Goal: Task Accomplishment & Management: Use online tool/utility

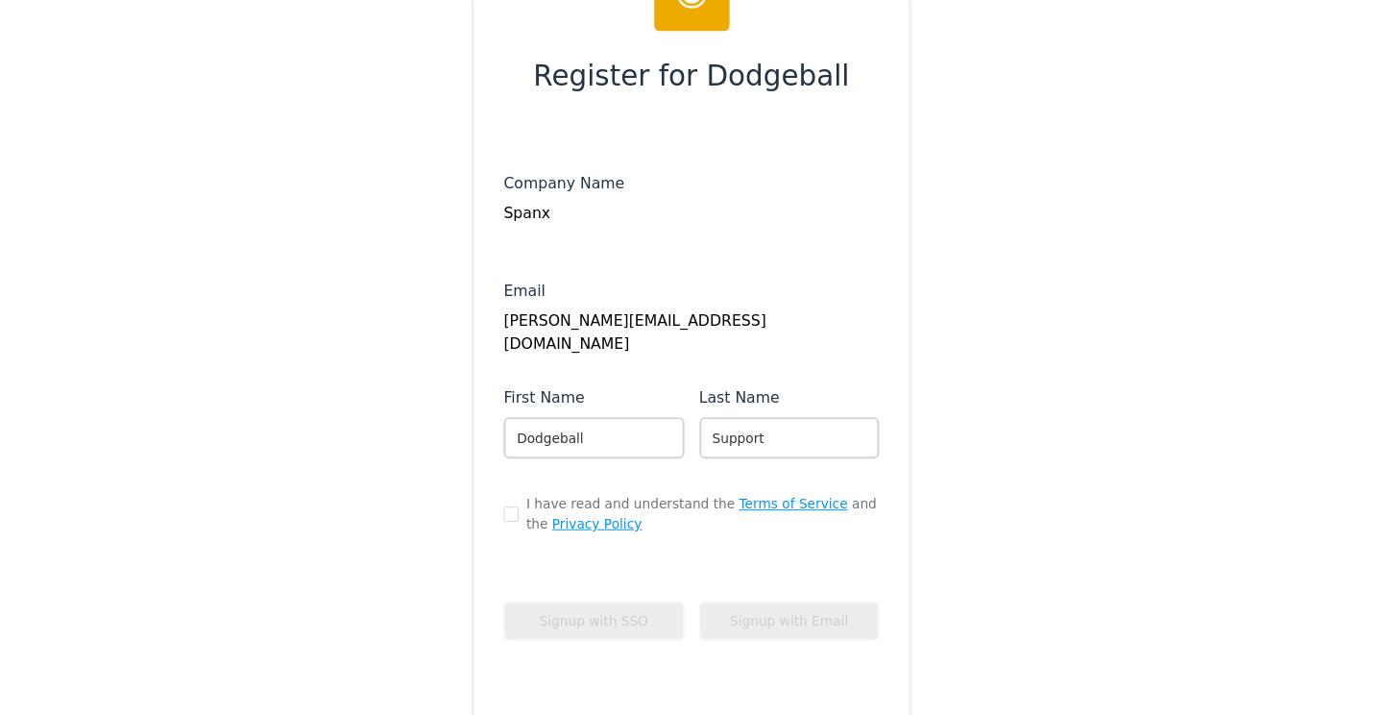
scroll to position [96, 0]
click at [509, 519] on input "checkbox" at bounding box center [514, 522] width 15 height 15
checkbox input "true"
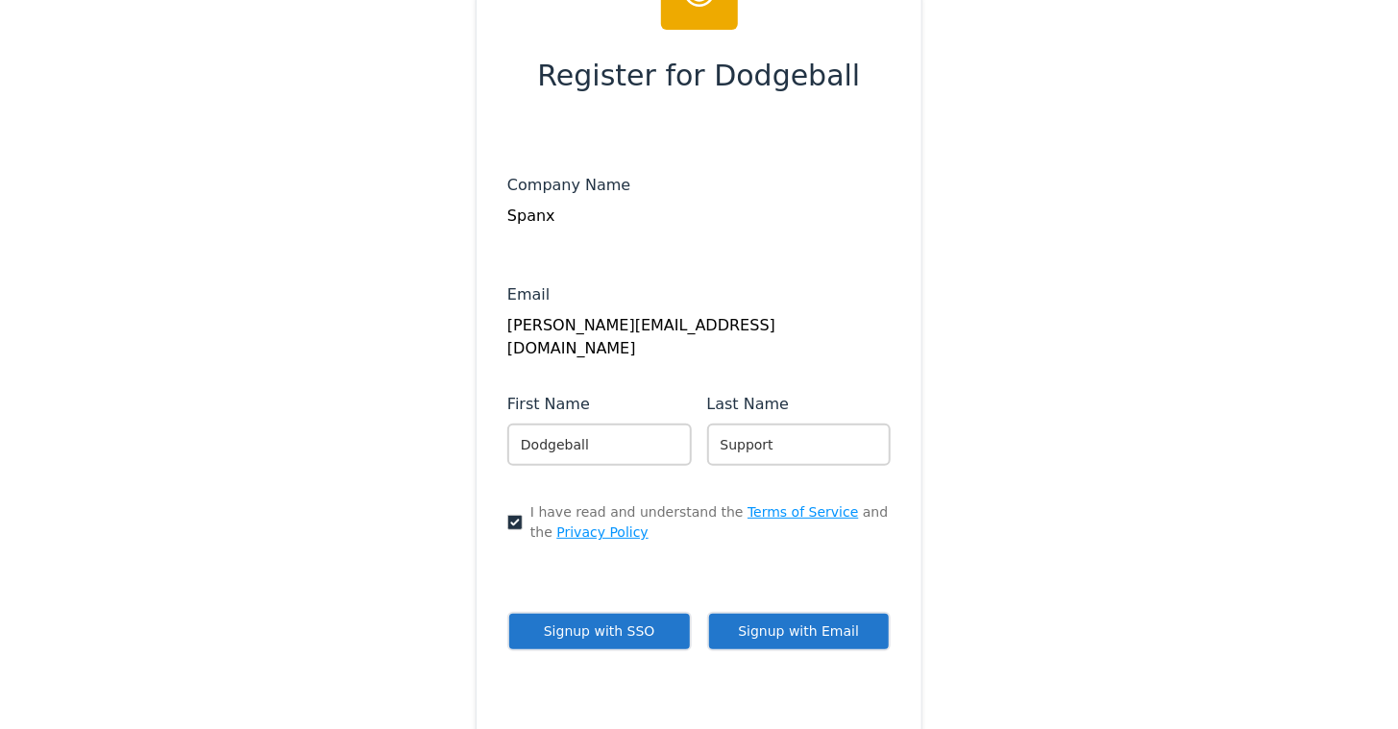
click at [776, 624] on button "Signup with Email" at bounding box center [799, 631] width 184 height 39
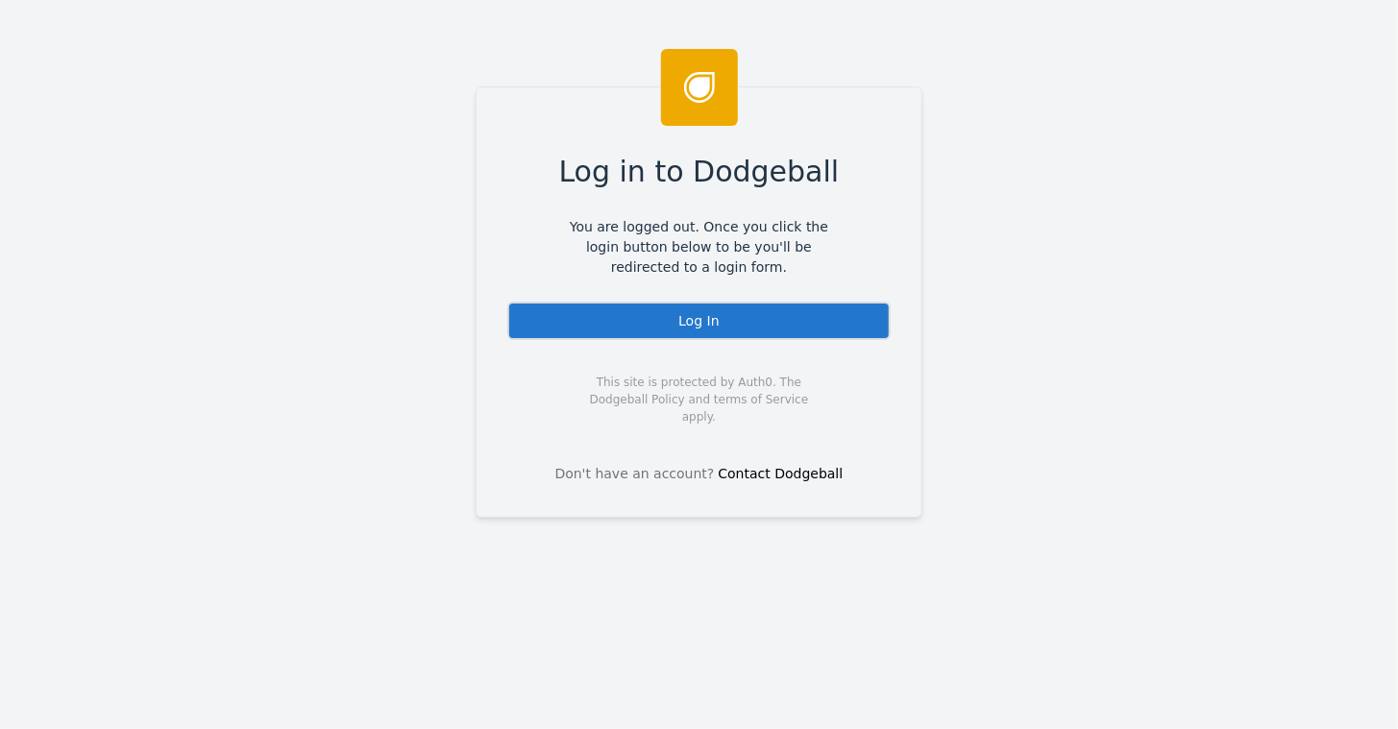
click at [692, 319] on div "Log In" at bounding box center [698, 321] width 383 height 38
click at [696, 308] on div "Log In" at bounding box center [698, 321] width 383 height 38
click at [703, 315] on div "Log In" at bounding box center [698, 321] width 383 height 38
click at [715, 318] on div "Log In" at bounding box center [698, 321] width 383 height 38
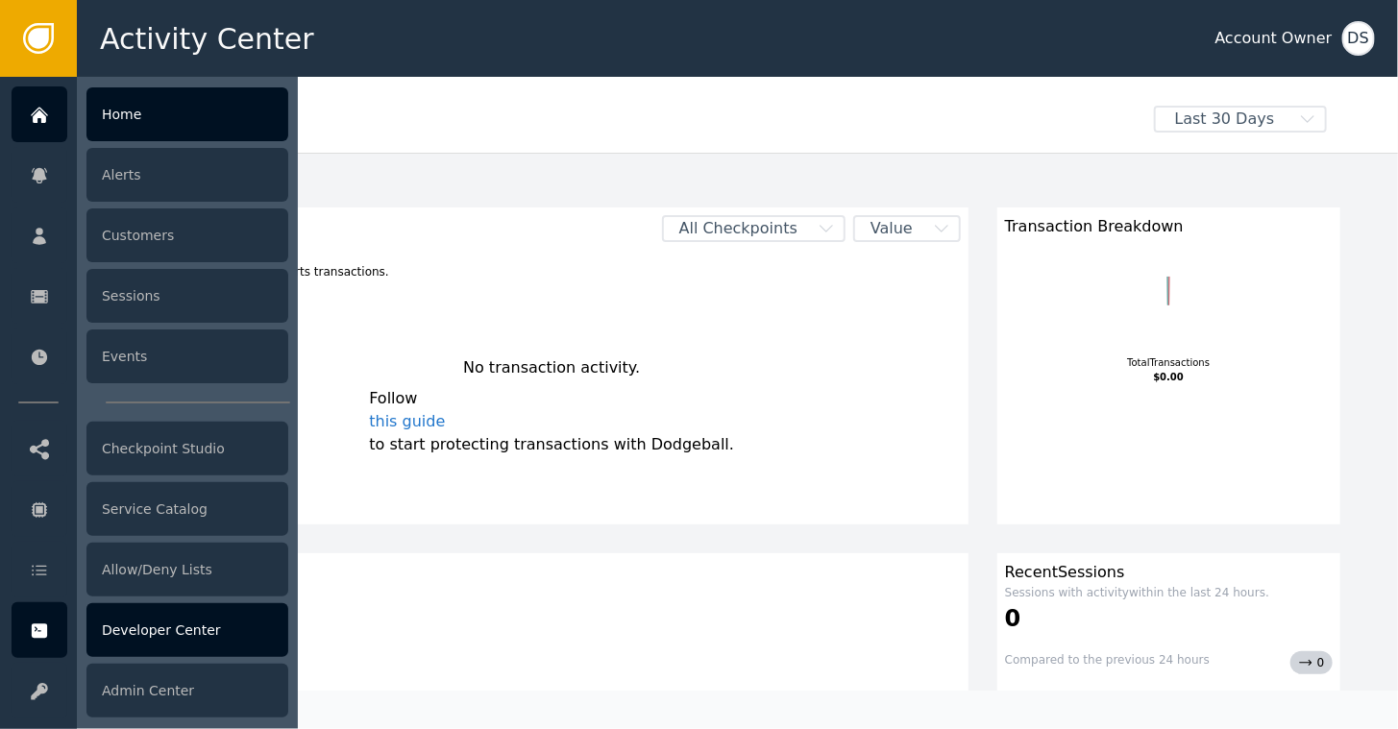
click at [138, 635] on div "Developer Center" at bounding box center [187, 630] width 202 height 54
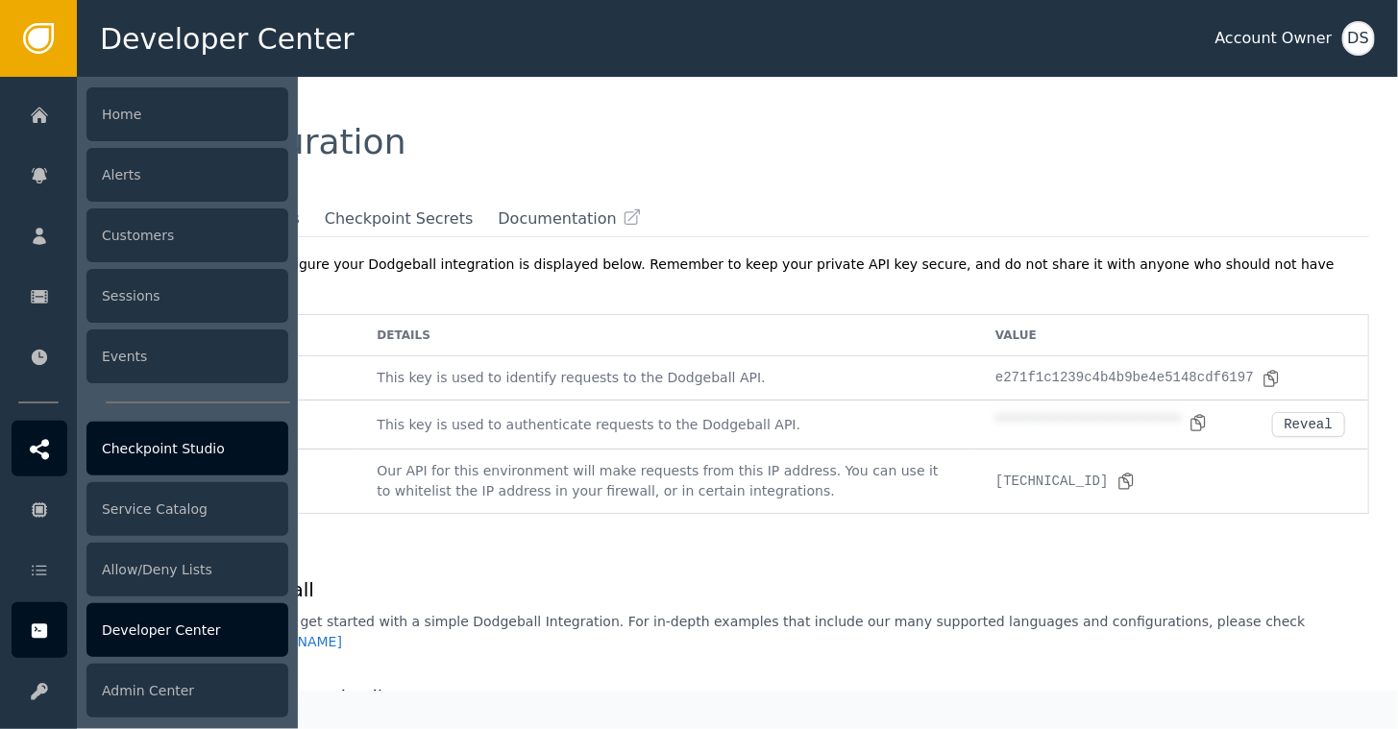
click at [175, 448] on div "Checkpoint Studio" at bounding box center [187, 449] width 202 height 54
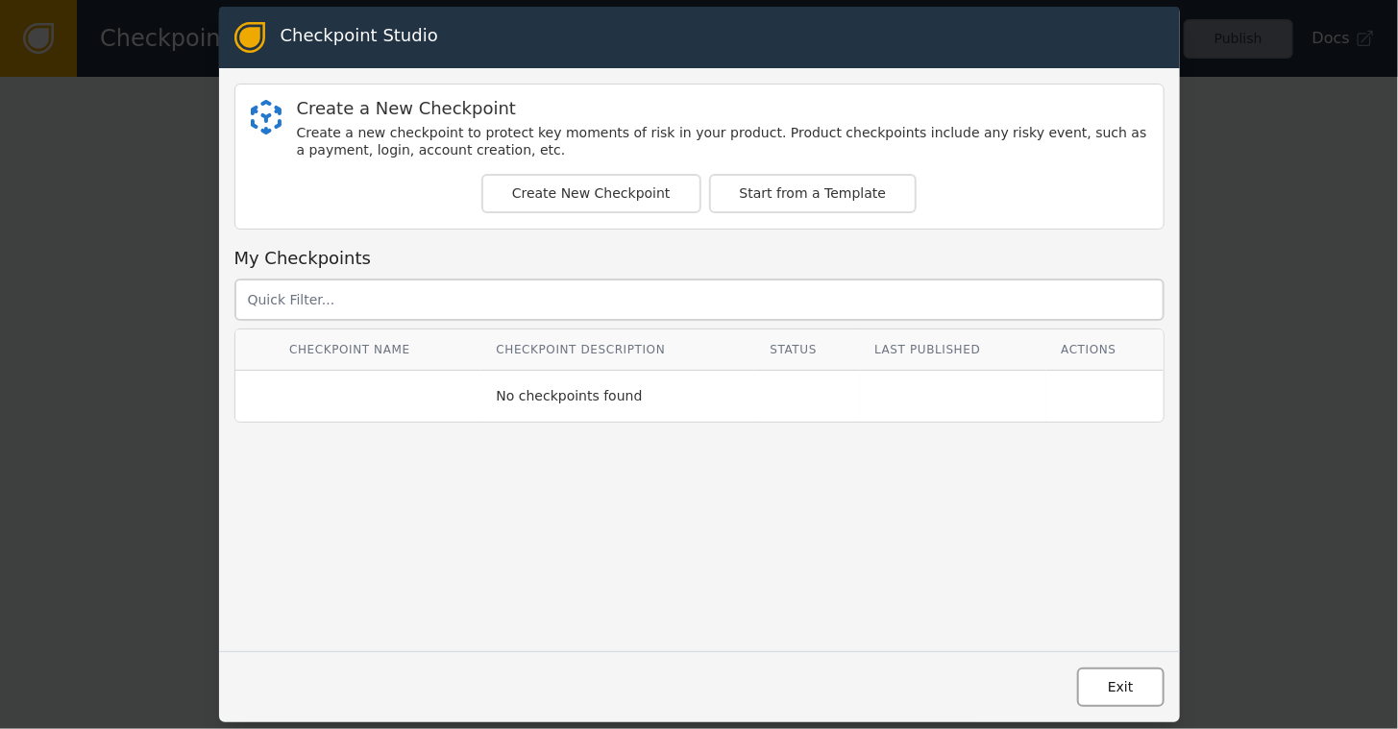
click at [1110, 689] on button "Exit" at bounding box center [1120, 687] width 87 height 39
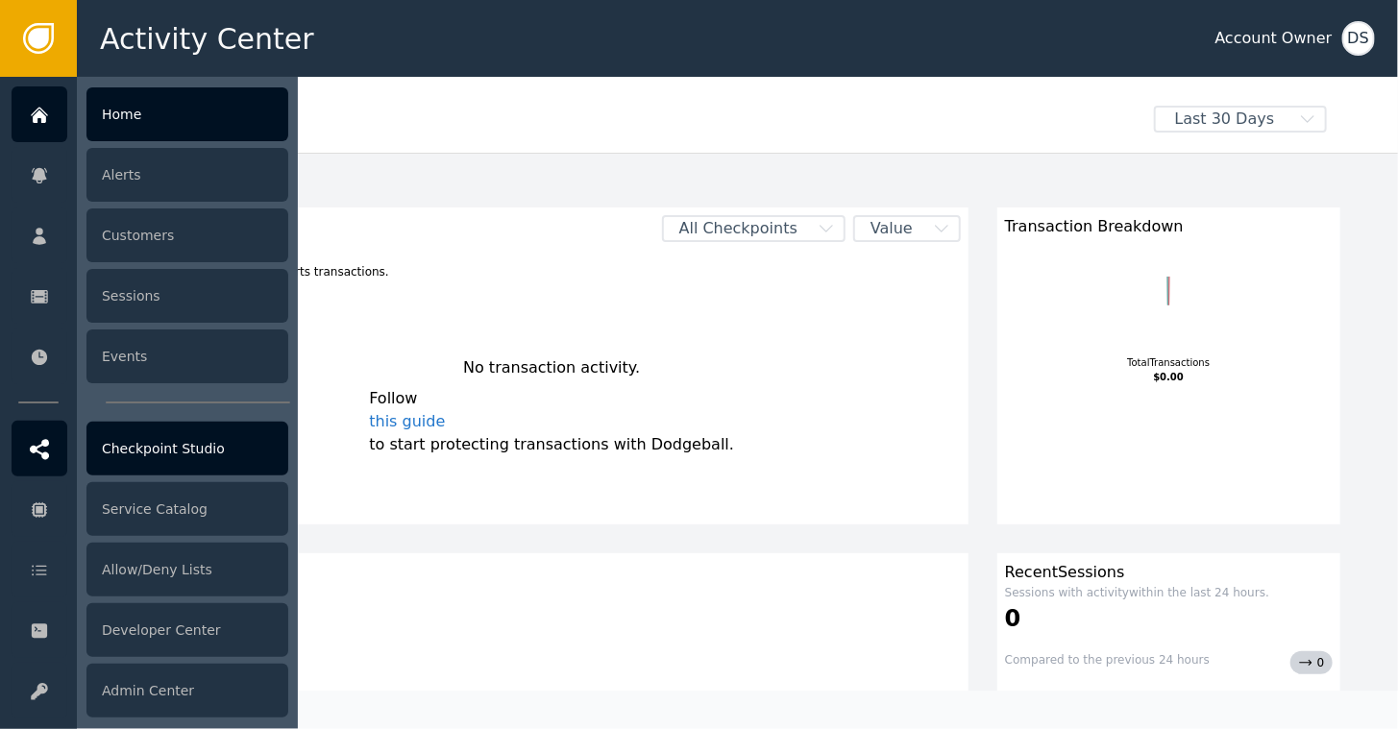
click at [158, 457] on div "Checkpoint Studio" at bounding box center [187, 449] width 202 height 54
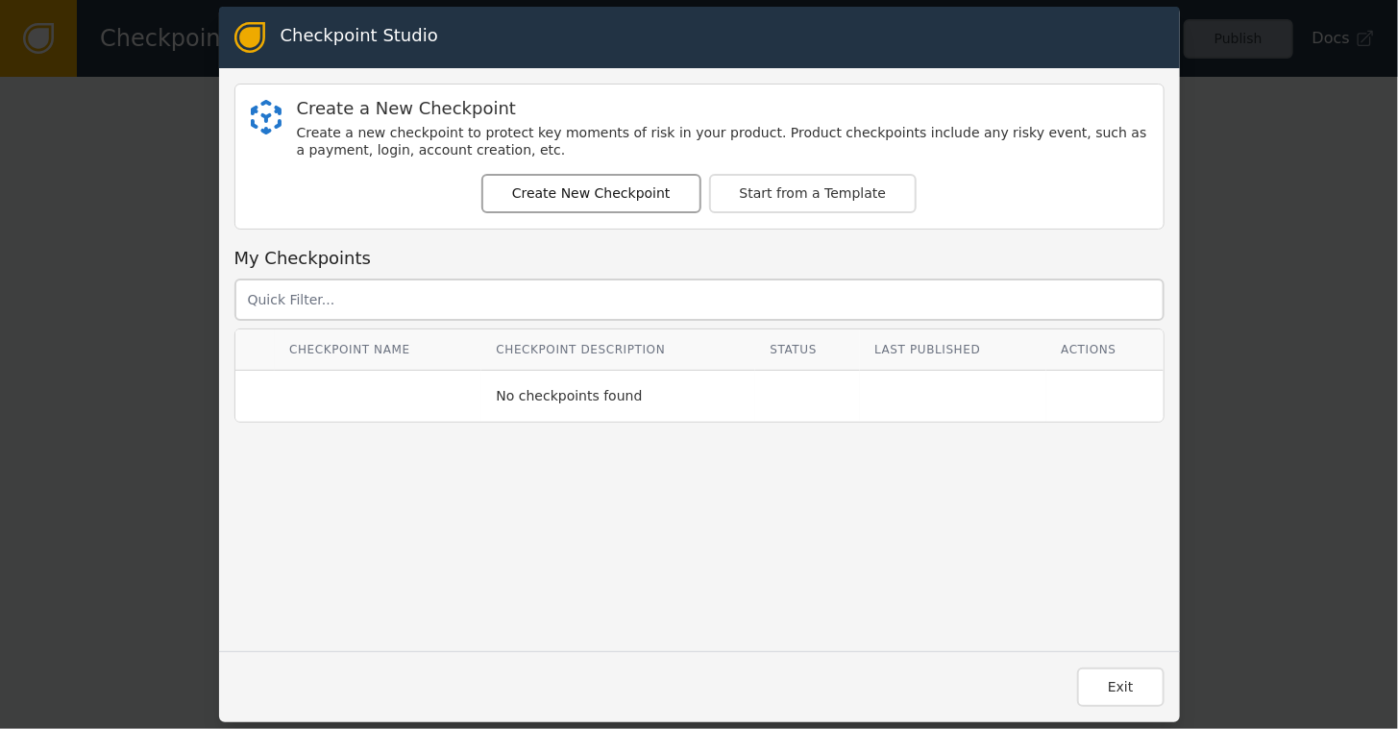
click at [593, 198] on button "Create New Checkpoint" at bounding box center [591, 193] width 220 height 39
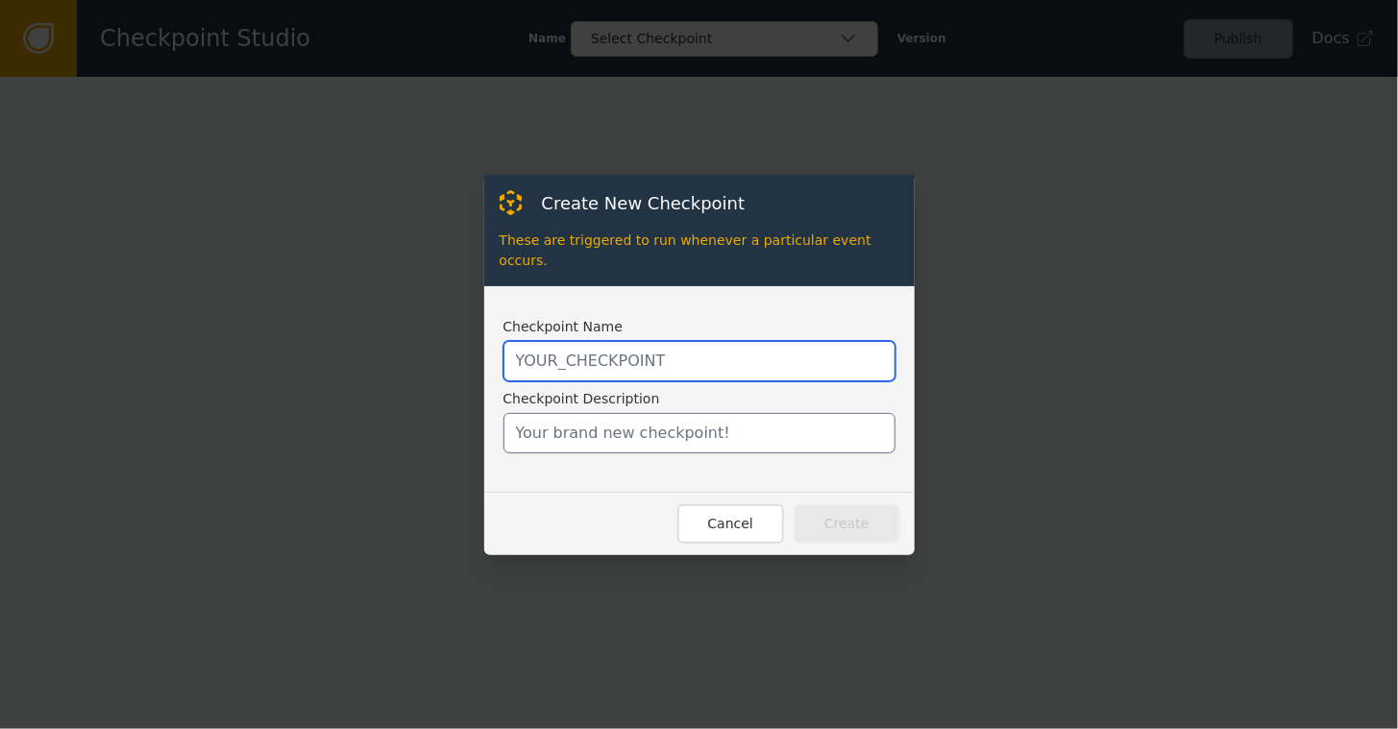
click at [622, 344] on input "text" at bounding box center [699, 361] width 392 height 40
type input "SHOPIFY_CREATE_ORDER"
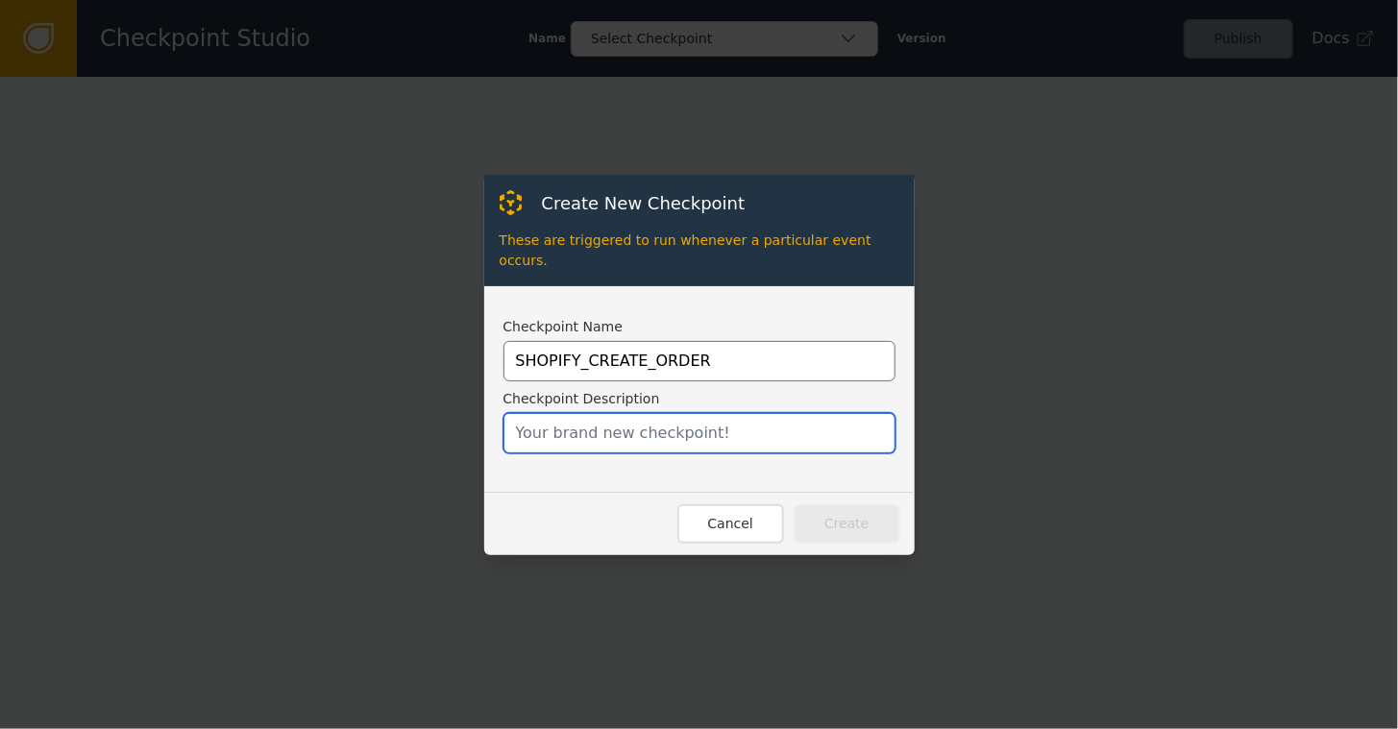
type input "Automatic checkpoint invoked by Shopify Plugin"
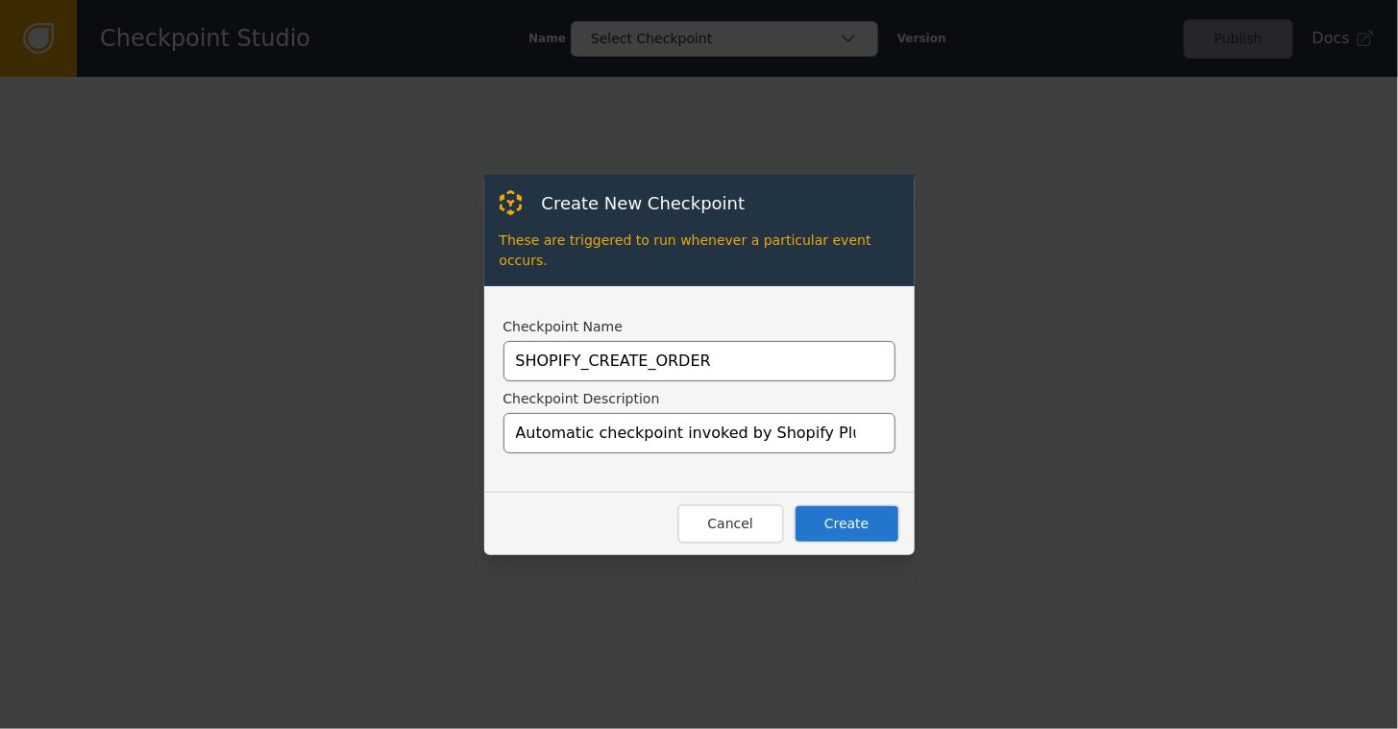
click at [847, 521] on button "Create" at bounding box center [846, 523] width 107 height 39
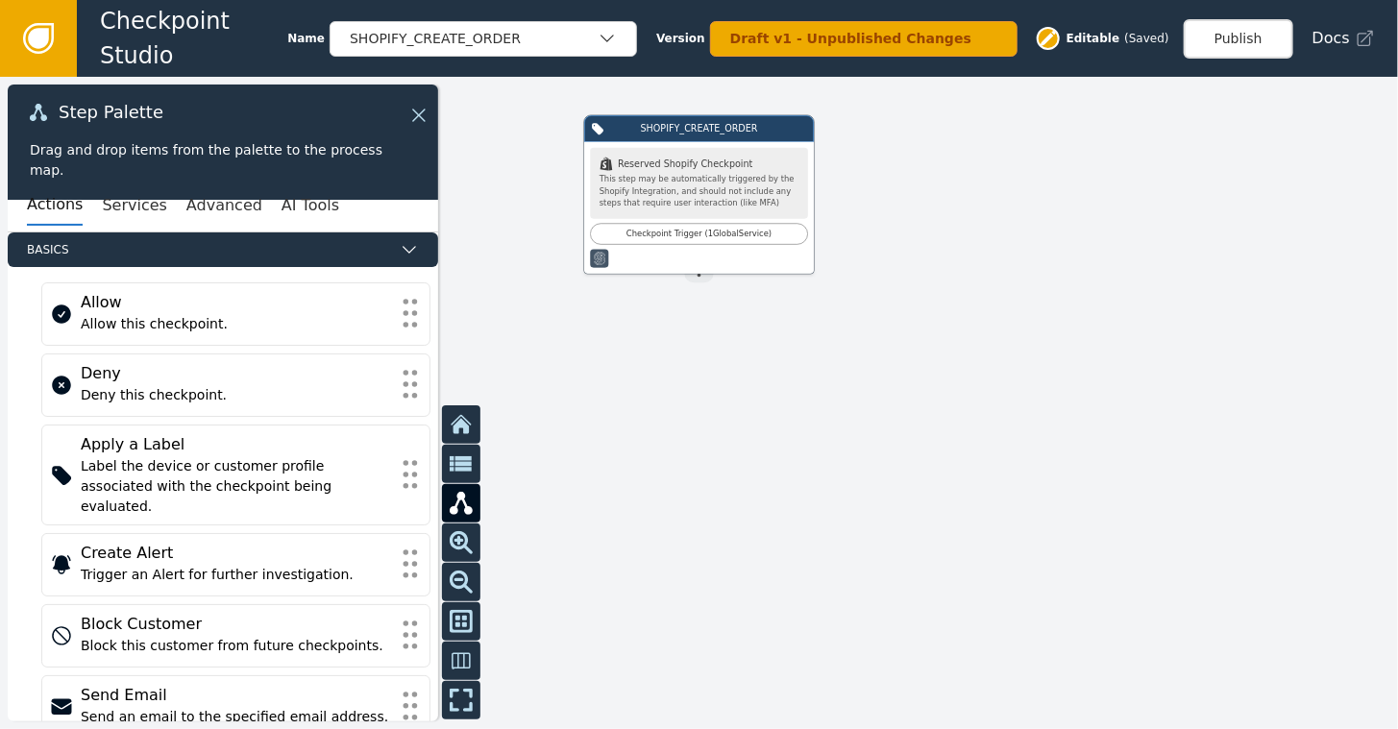
click at [42, 50] on icon at bounding box center [38, 38] width 31 height 31
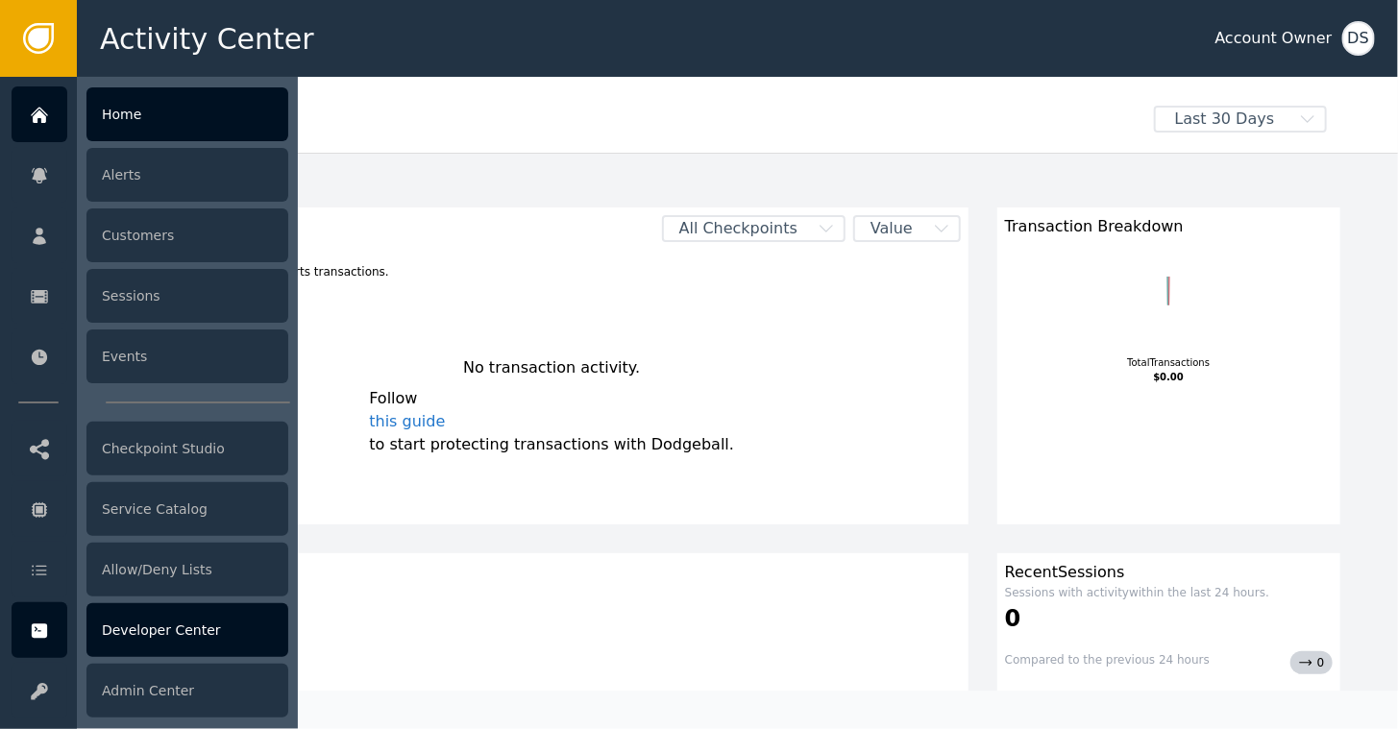
click at [158, 630] on div "Developer Center" at bounding box center [187, 630] width 202 height 54
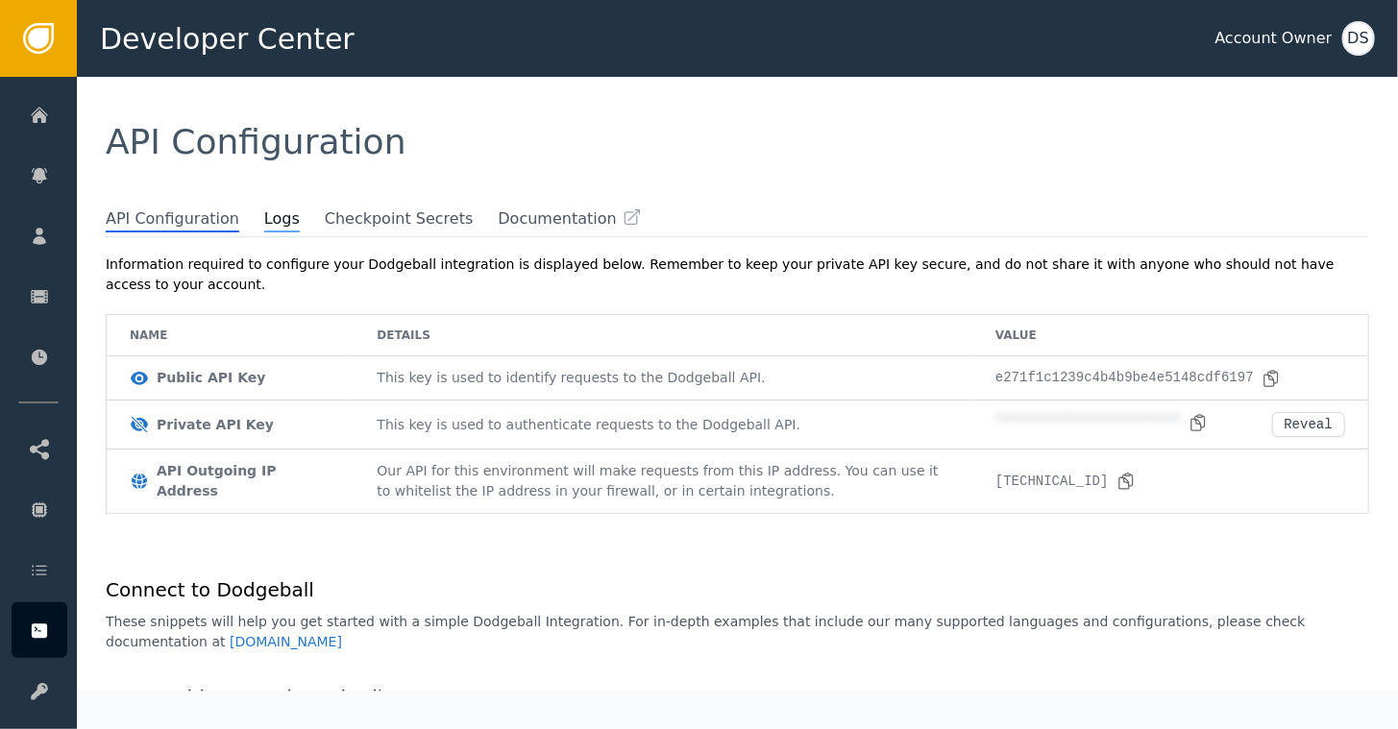
click at [264, 212] on span "Logs" at bounding box center [282, 219] width 36 height 25
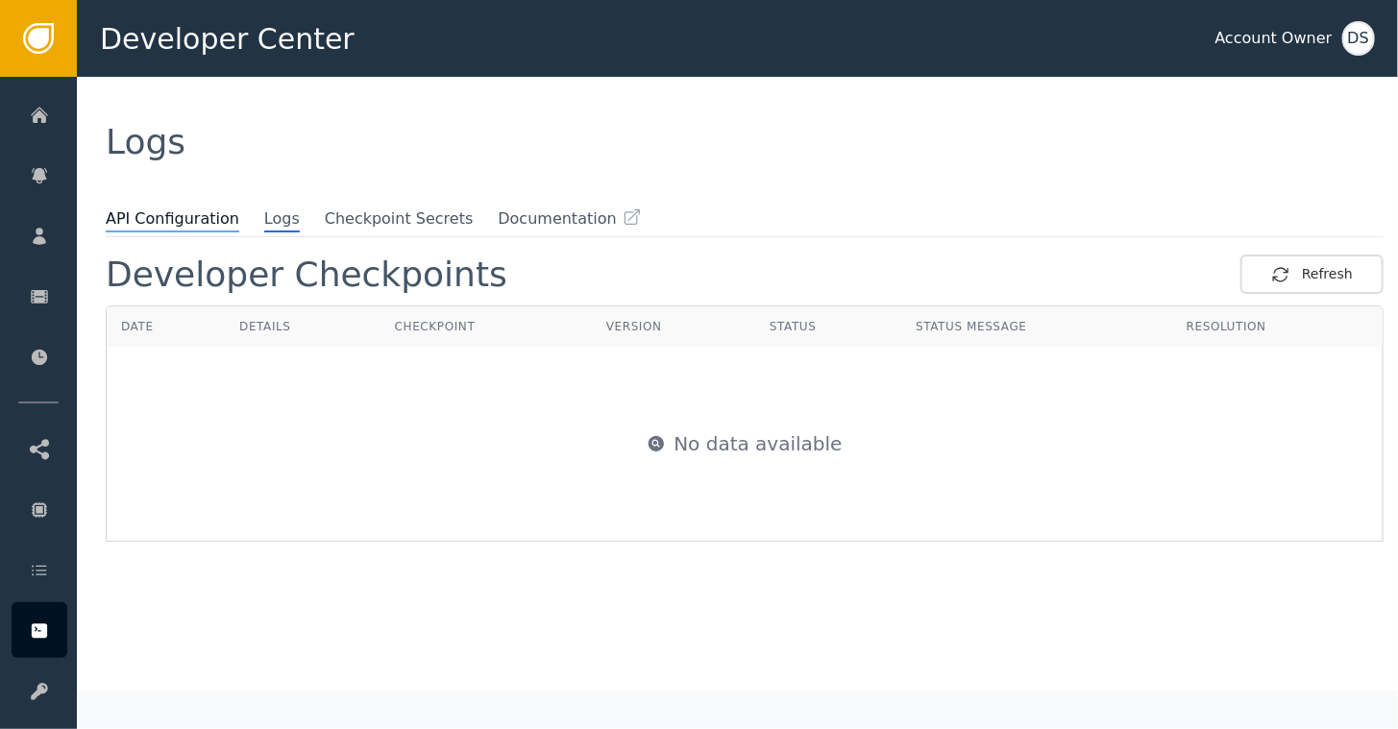
click at [154, 228] on span "API Configuration" at bounding box center [173, 219] width 134 height 25
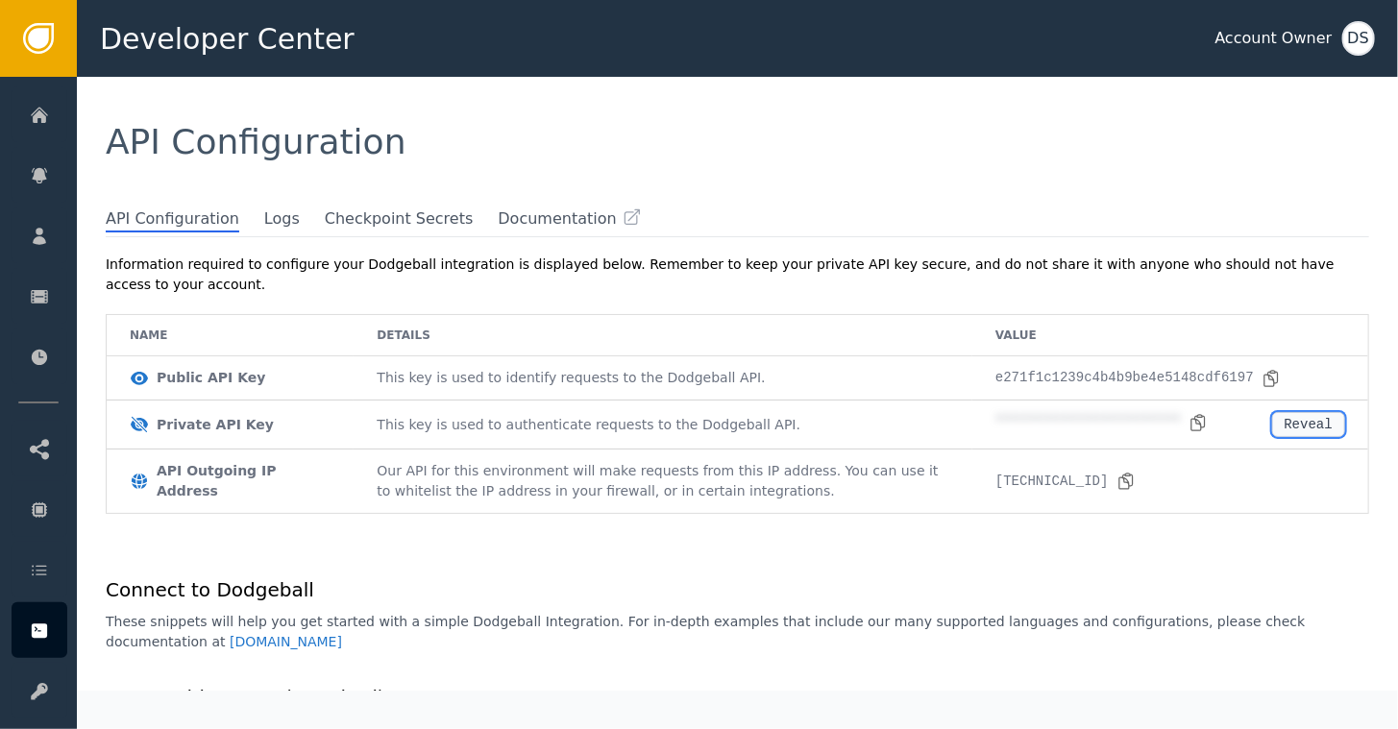
click at [1293, 417] on div "Reveal" at bounding box center [1308, 424] width 48 height 15
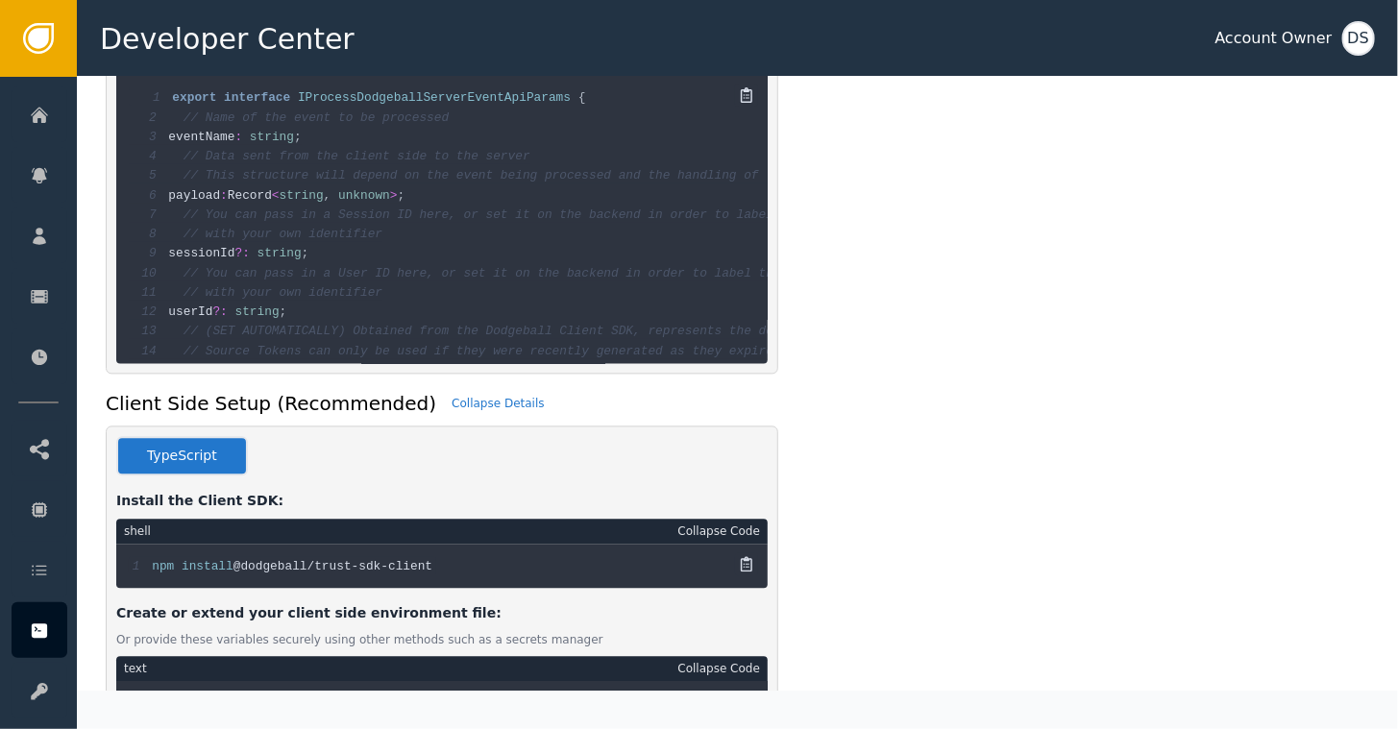
scroll to position [1729, 0]
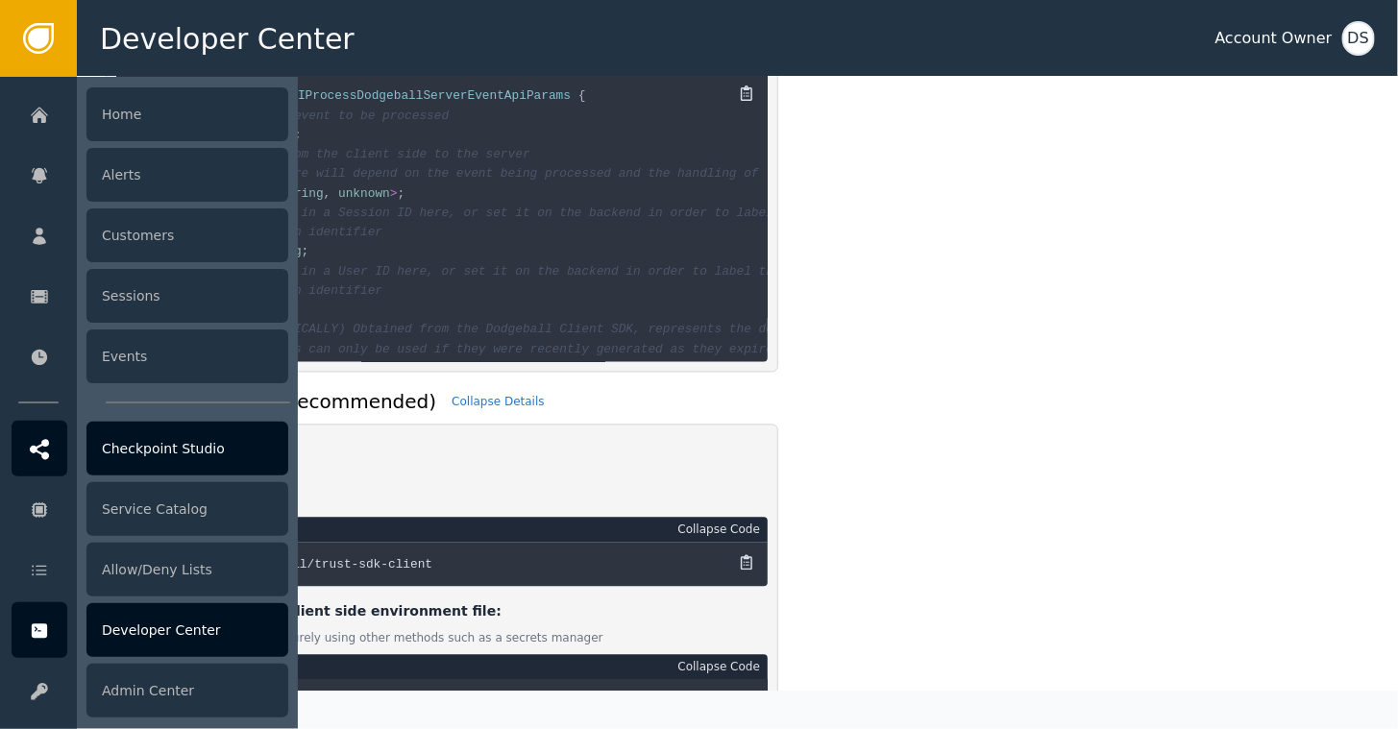
click at [168, 442] on div "Checkpoint Studio" at bounding box center [187, 449] width 202 height 54
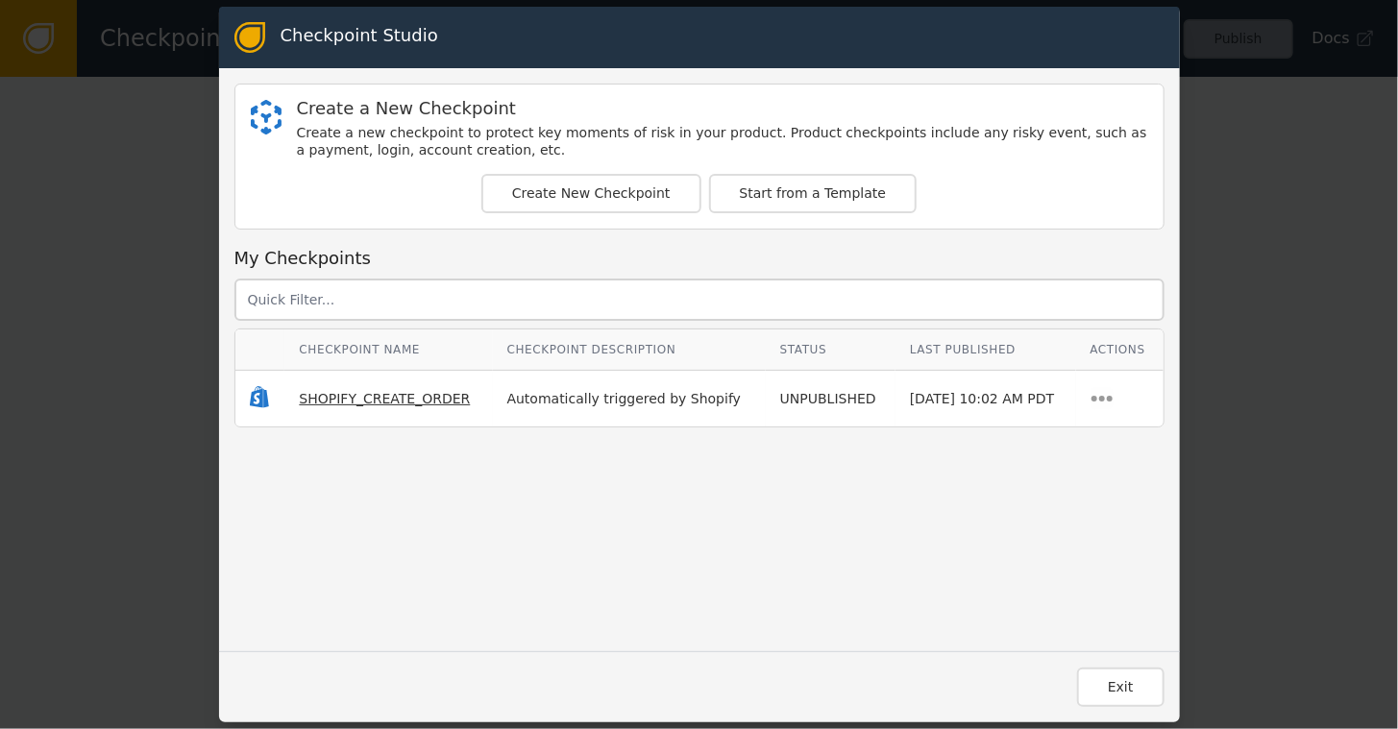
click at [394, 392] on span "SHOPIFY_CREATE_ORDER" at bounding box center [384, 398] width 171 height 15
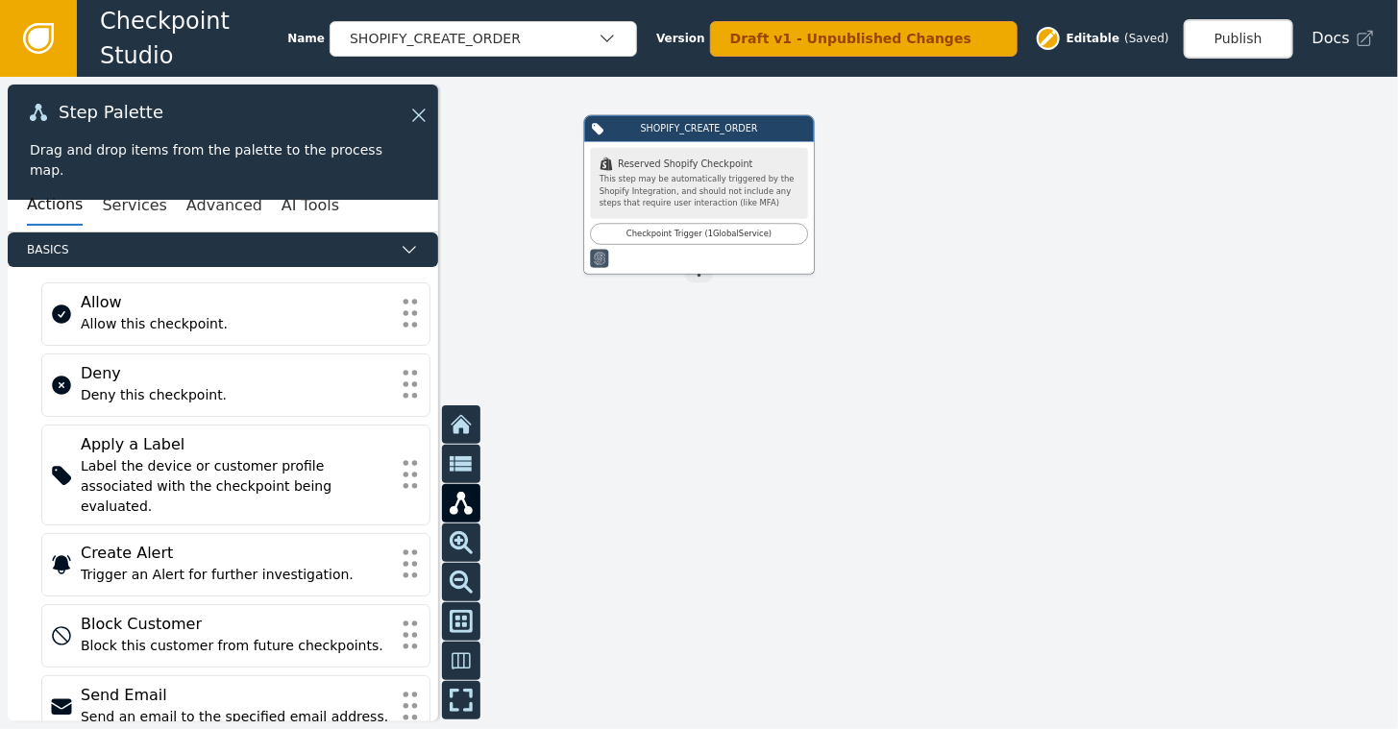
click at [38, 31] on icon at bounding box center [38, 38] width 21 height 21
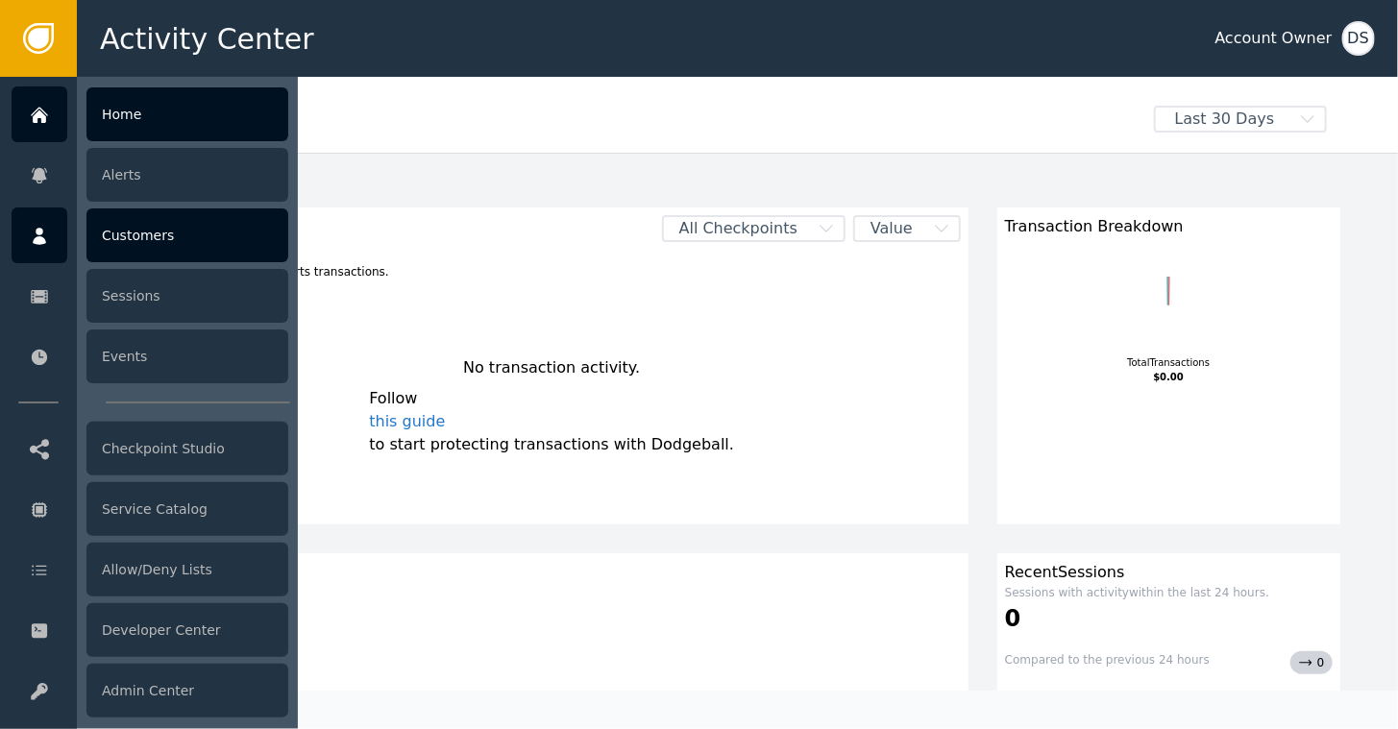
click at [142, 236] on div "Customers" at bounding box center [187, 235] width 202 height 54
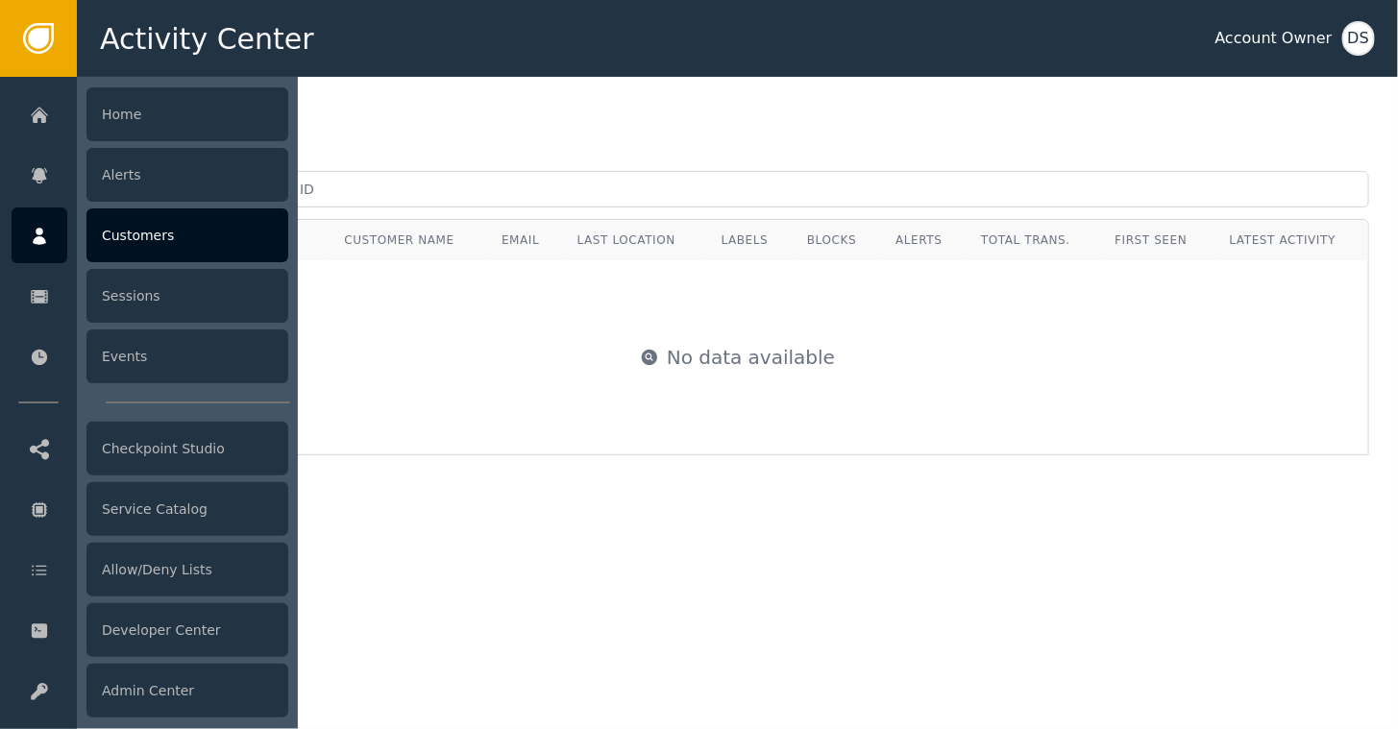
click at [151, 235] on div "Customers" at bounding box center [187, 235] width 202 height 54
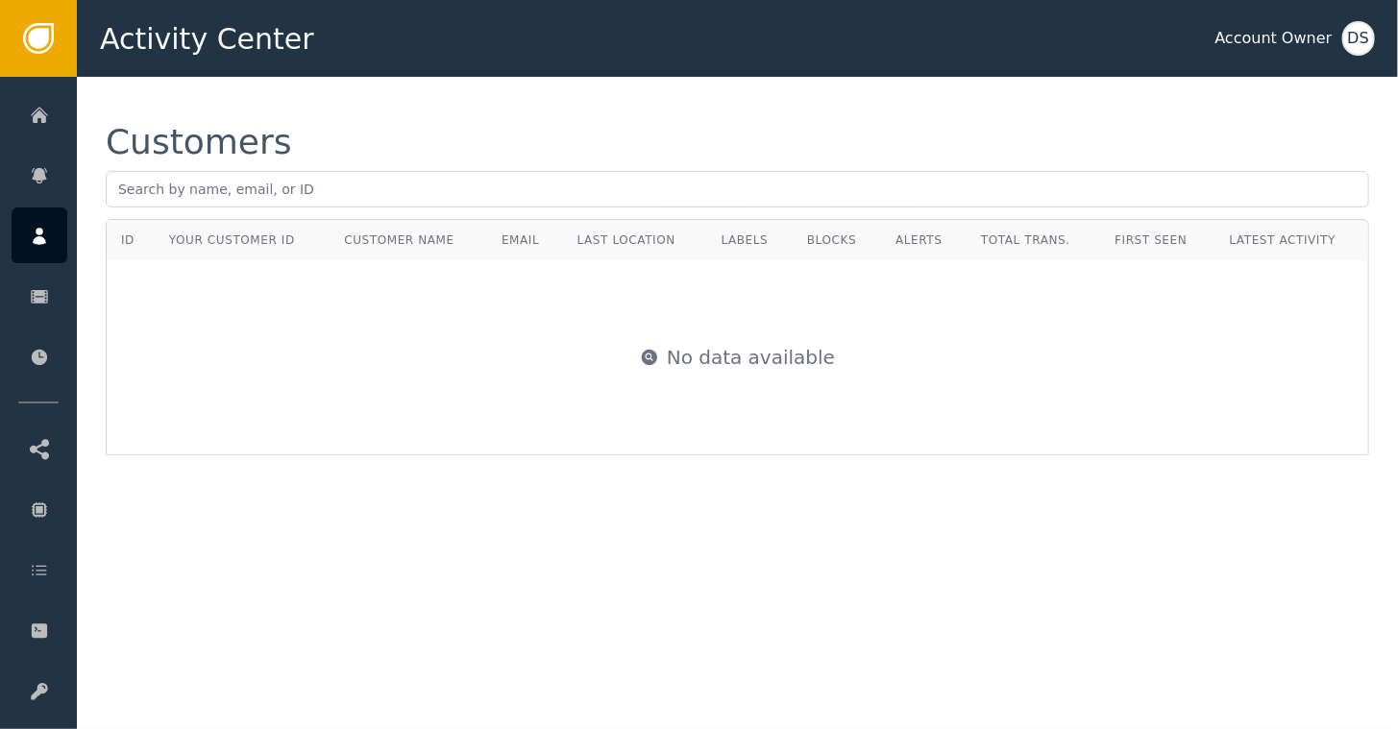
click at [480, 126] on div "Customers" at bounding box center [737, 142] width 1263 height 35
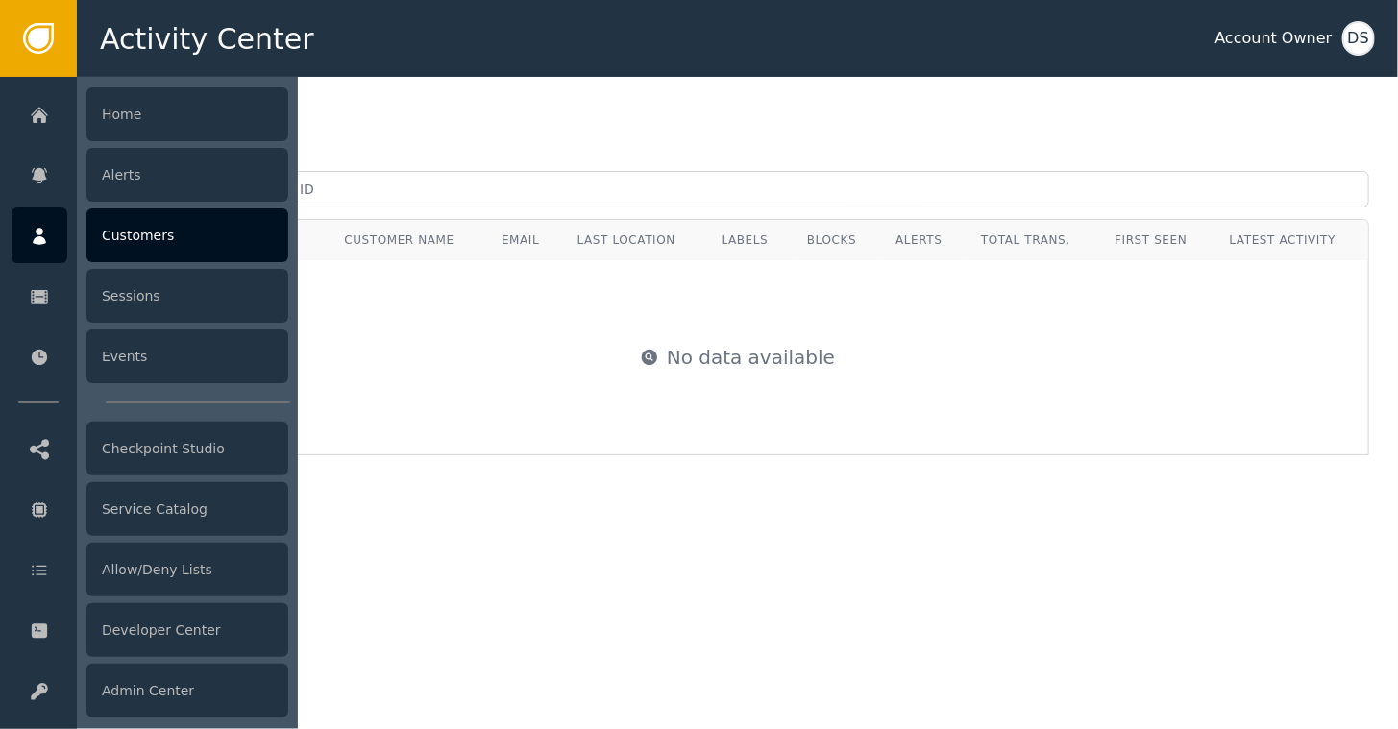
click at [116, 232] on div "Customers" at bounding box center [187, 235] width 202 height 54
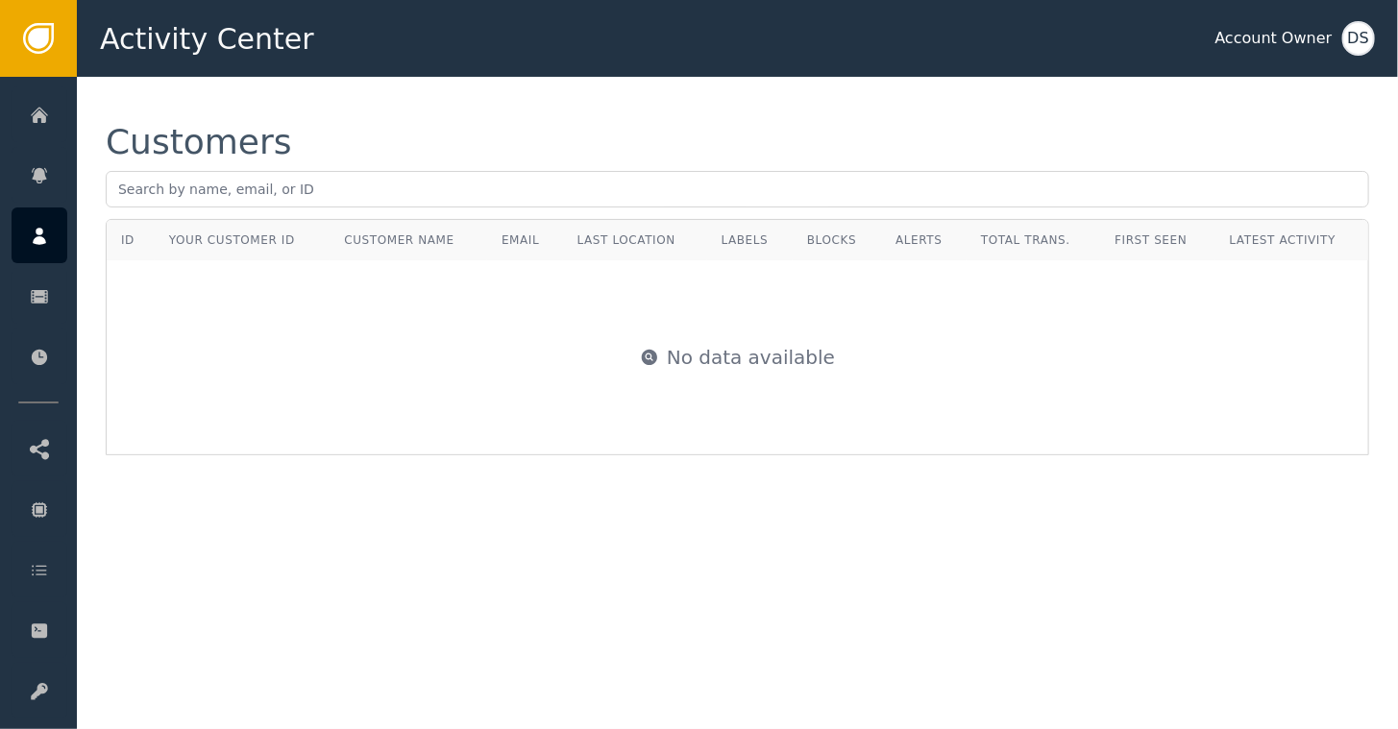
click at [632, 109] on div "Customers ID Your Customer ID Customer Name Email Last Location Labels Blocks A…" at bounding box center [737, 290] width 1321 height 427
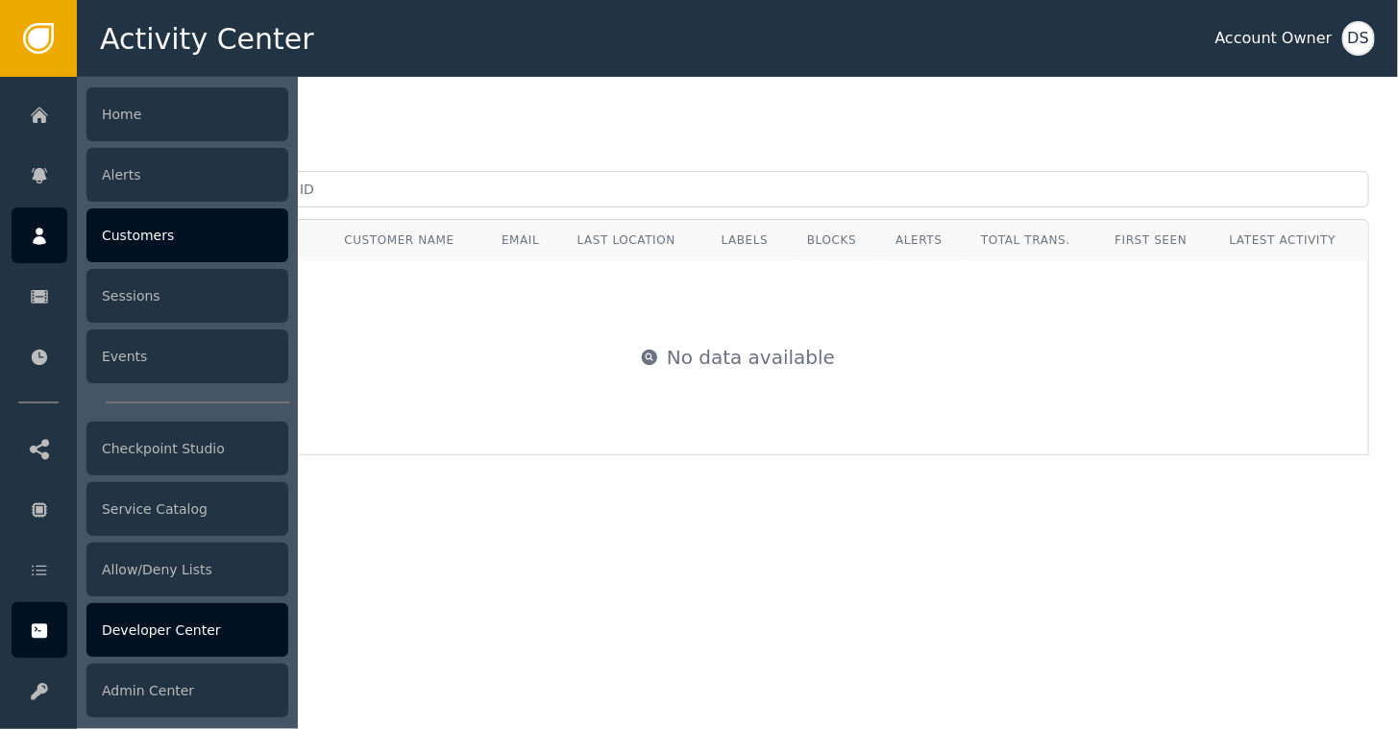
click at [158, 630] on div "Developer Center" at bounding box center [187, 630] width 202 height 54
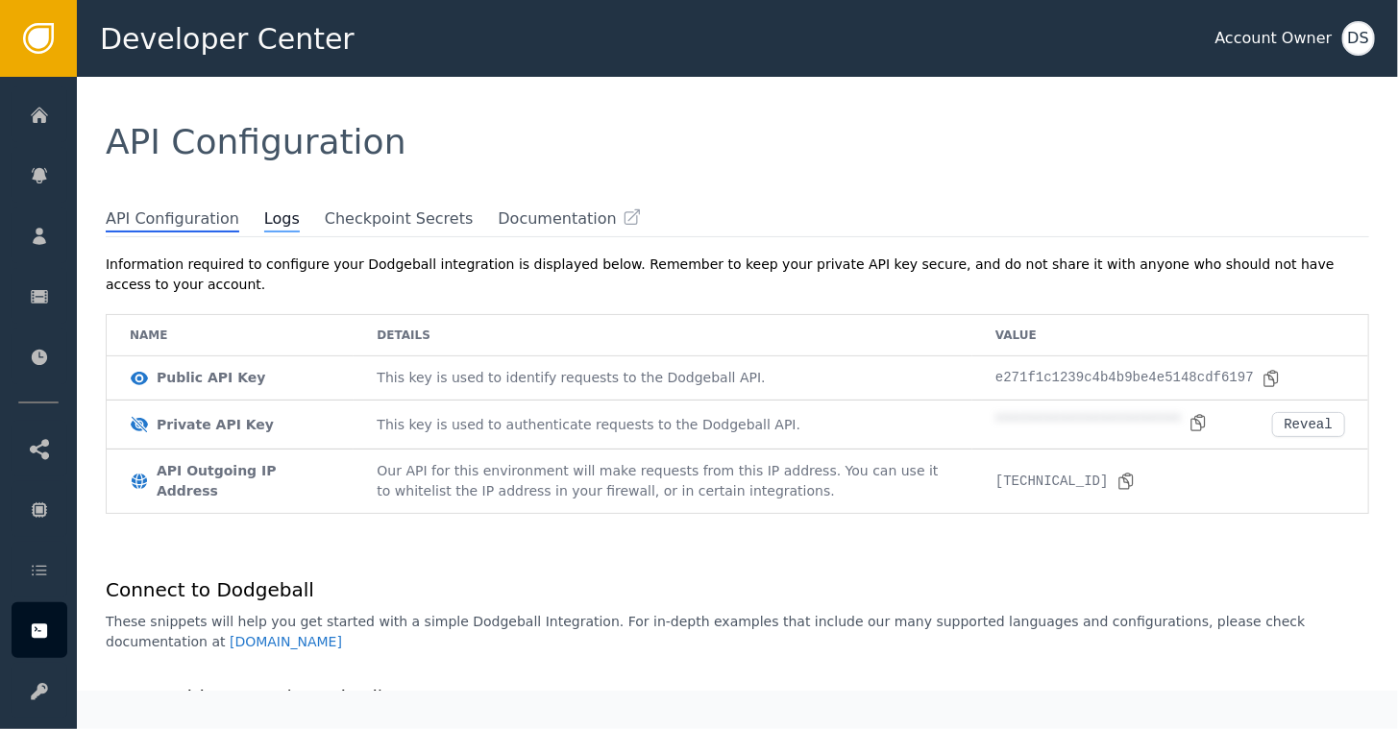
click at [264, 228] on span "Logs" at bounding box center [282, 219] width 36 height 25
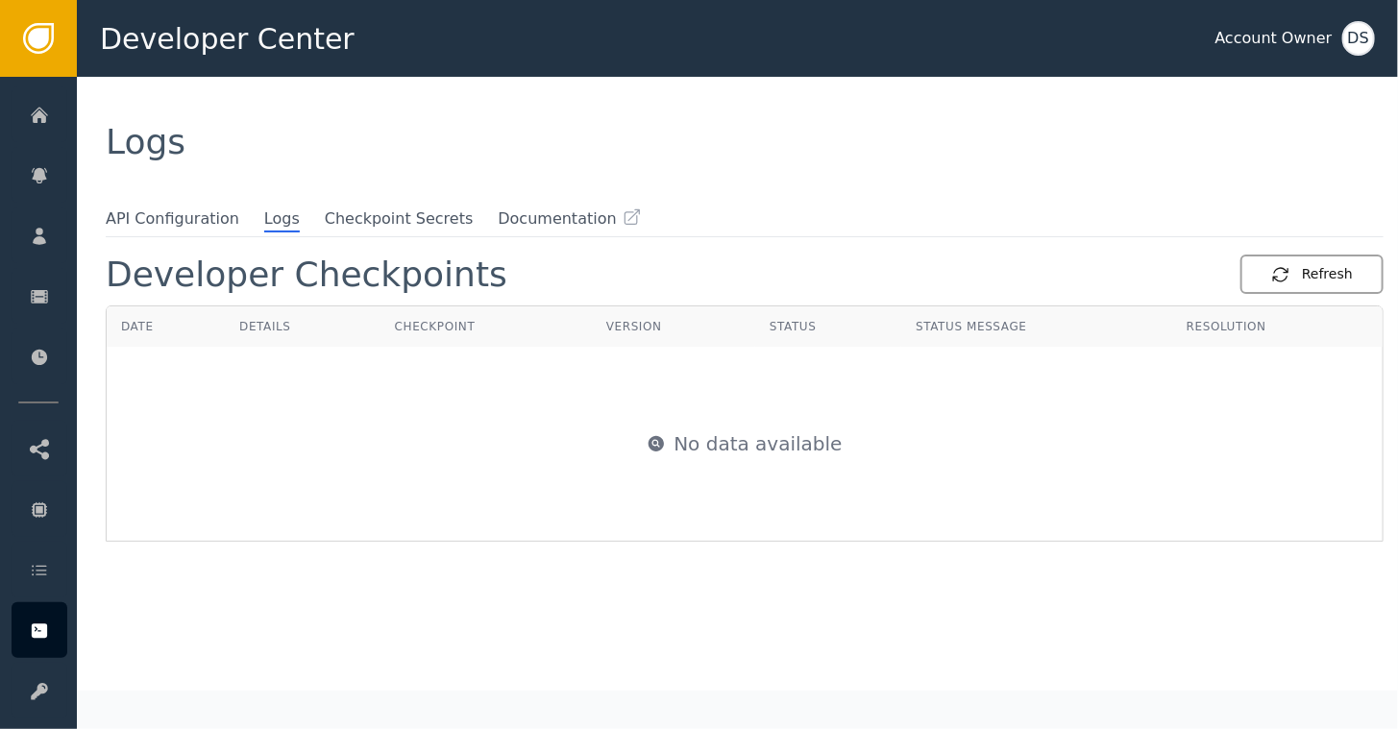
click at [1307, 278] on div "Refresh" at bounding box center [1312, 274] width 82 height 20
click at [1303, 273] on div "Refresh" at bounding box center [1312, 274] width 82 height 20
click at [1316, 277] on div "Refresh" at bounding box center [1312, 274] width 82 height 20
click at [1322, 262] on button "Refresh" at bounding box center [1311, 274] width 143 height 39
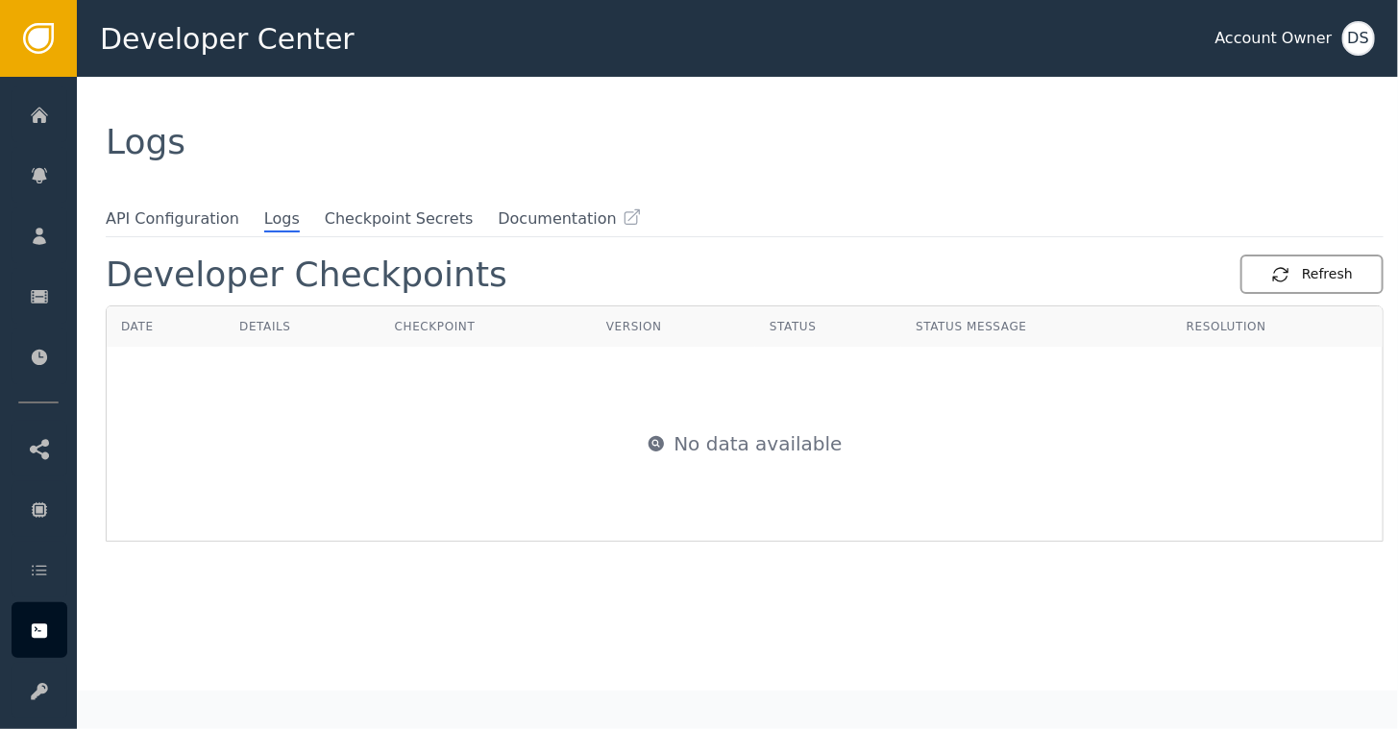
click at [1323, 283] on div "Refresh" at bounding box center [1312, 274] width 82 height 20
click at [182, 232] on li "API Configuration" at bounding box center [185, 219] width 158 height 25
click at [188, 216] on span "API Configuration" at bounding box center [173, 219] width 134 height 25
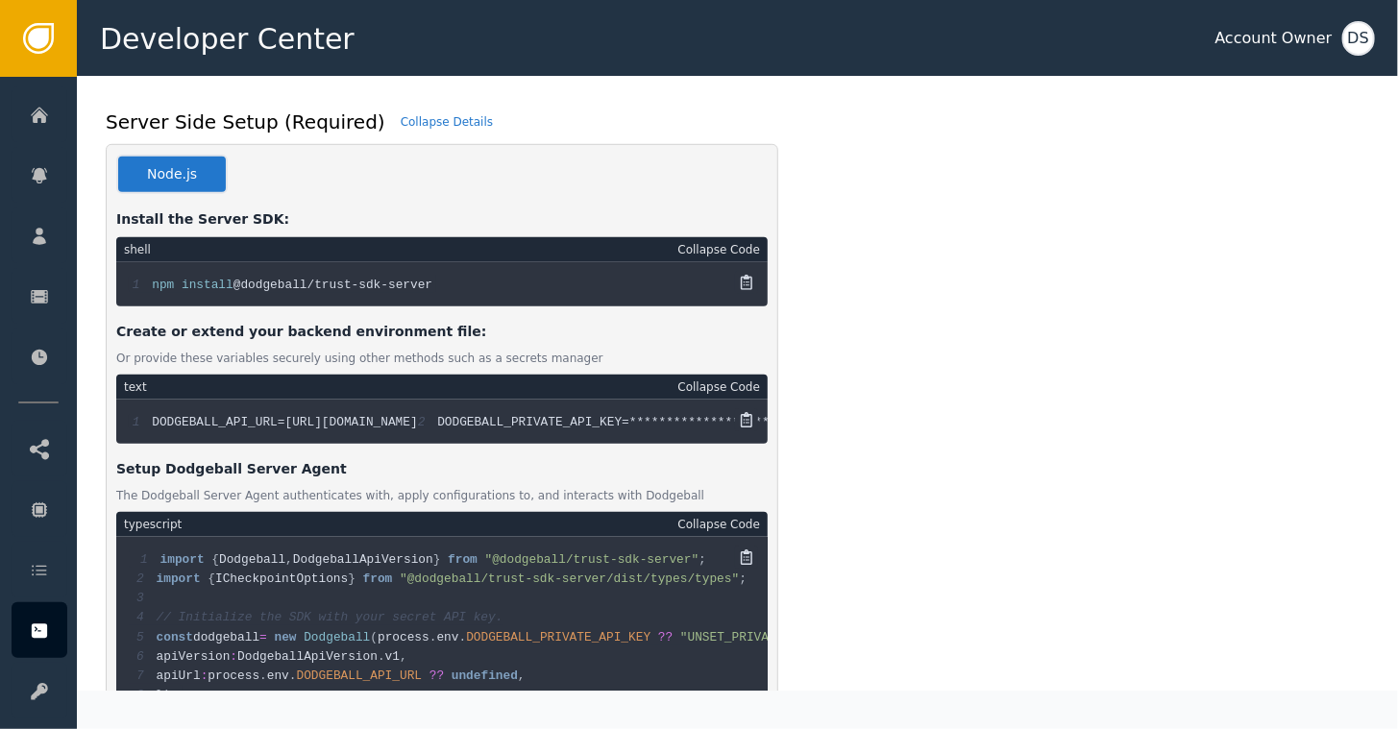
scroll to position [576, 0]
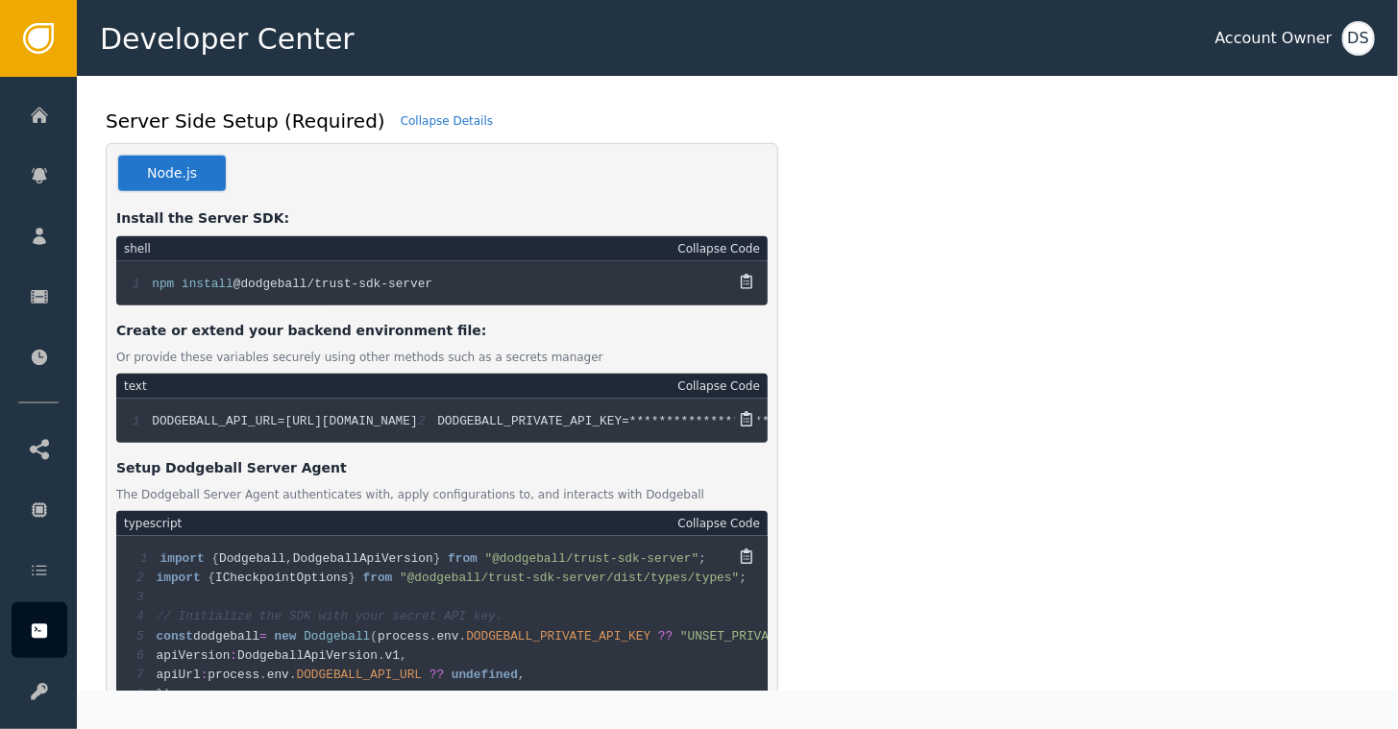
drag, startPoint x: 273, startPoint y: 395, endPoint x: 456, endPoint y: 394, distance: 183.5
click at [456, 399] on div "**********" at bounding box center [441, 421] width 651 height 44
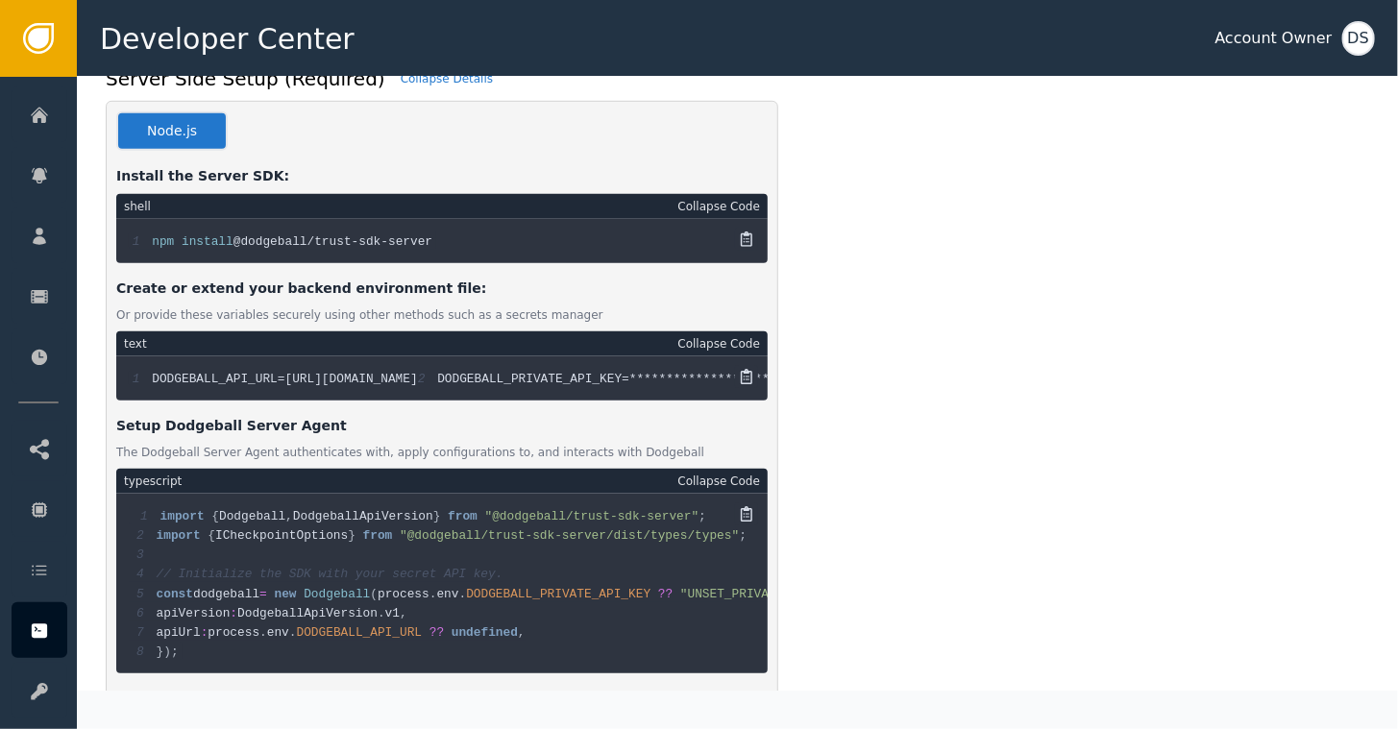
scroll to position [672, 0]
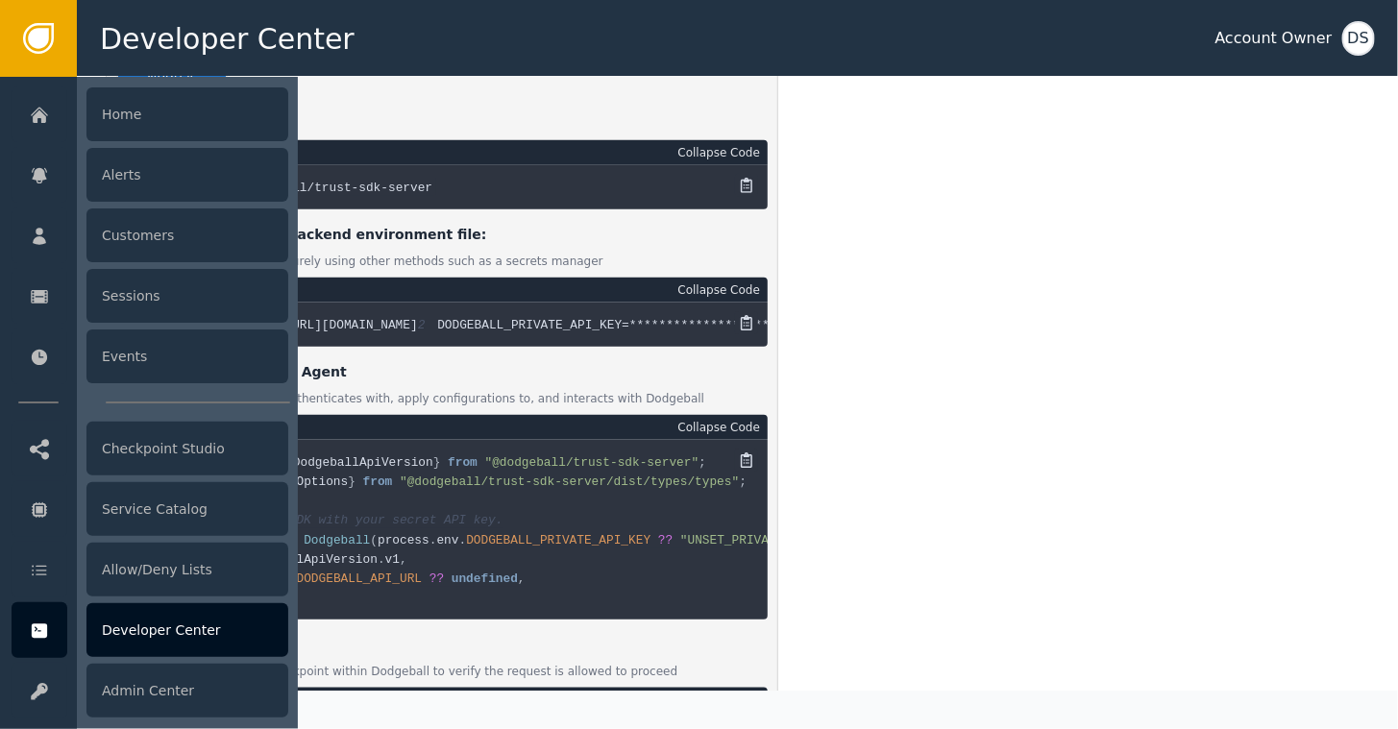
click at [156, 624] on div "Developer Center" at bounding box center [187, 630] width 202 height 54
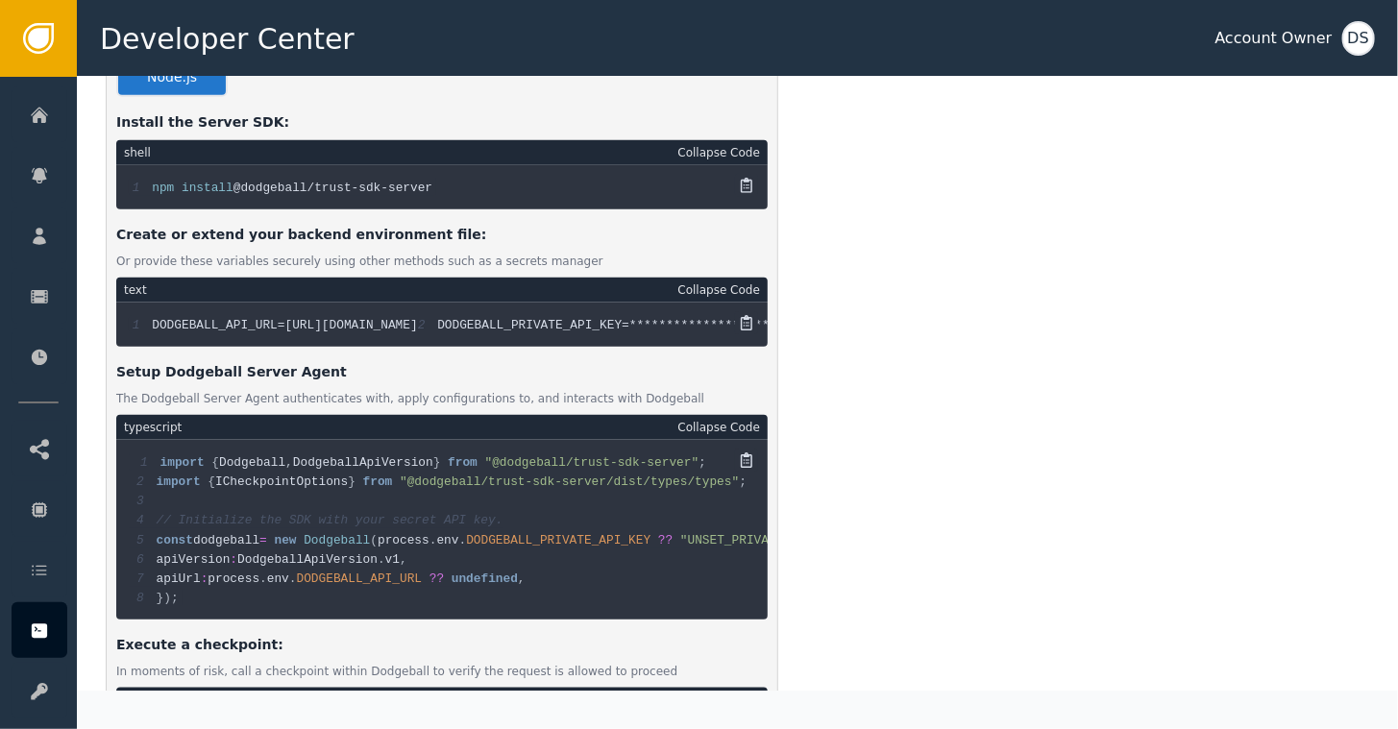
click at [419, 112] on div "Install the Server SDK:" at bounding box center [441, 122] width 651 height 20
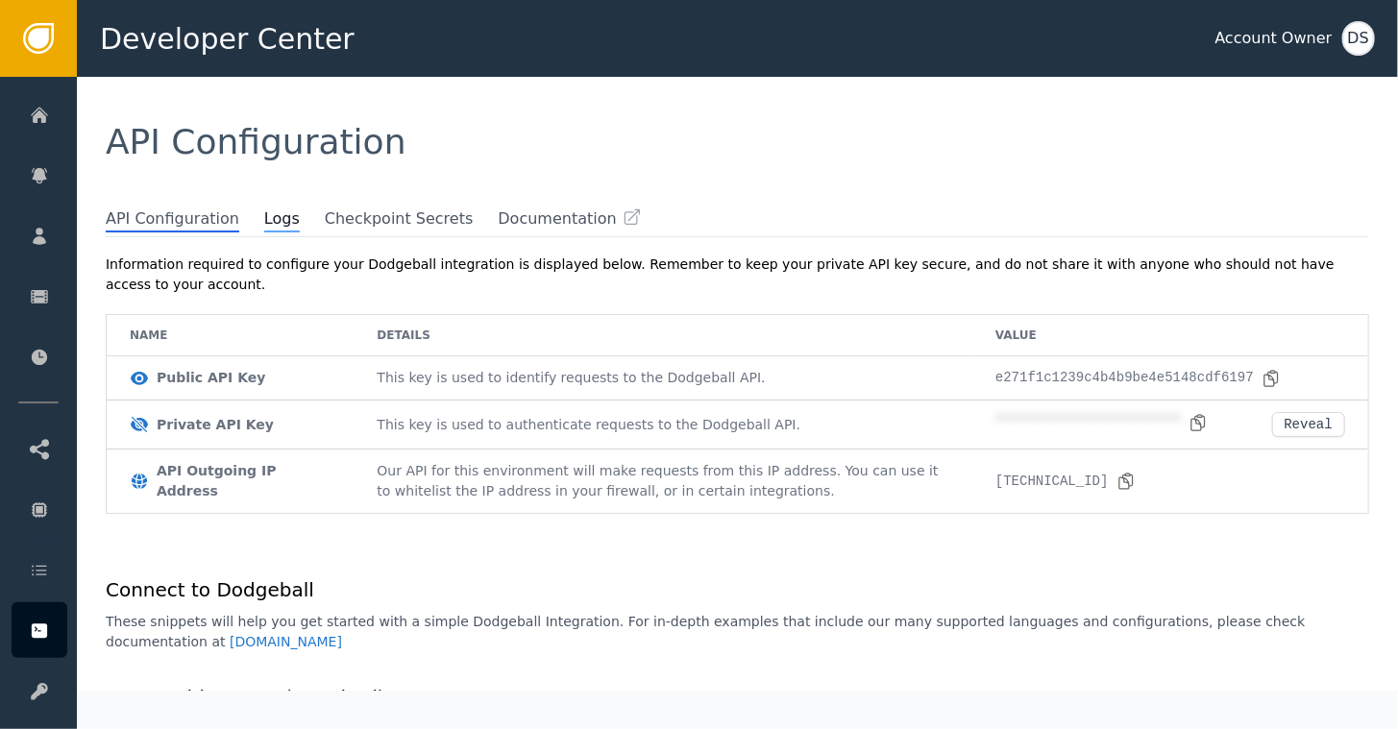
click at [264, 222] on span "Logs" at bounding box center [282, 219] width 36 height 25
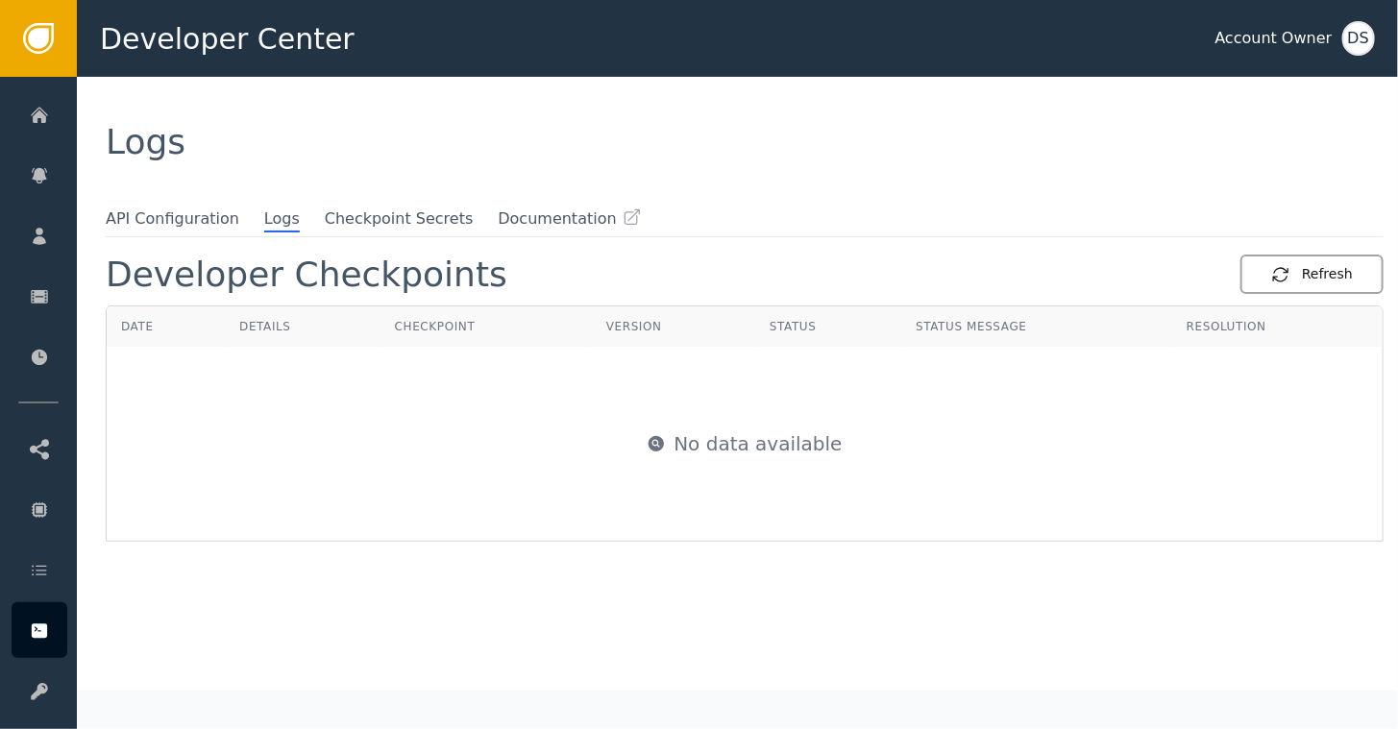
click at [1293, 274] on div "Refresh" at bounding box center [1312, 274] width 82 height 20
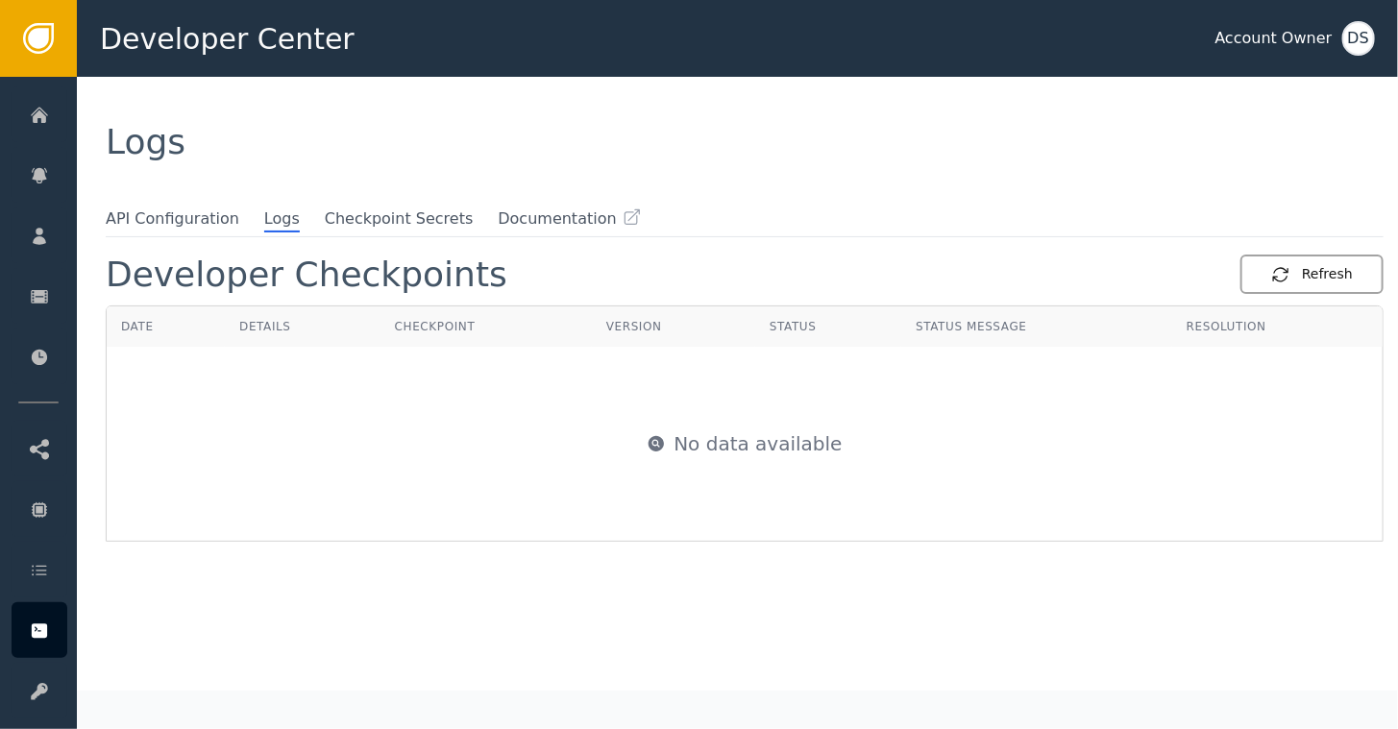
click at [1293, 274] on div "Refresh" at bounding box center [1312, 274] width 82 height 20
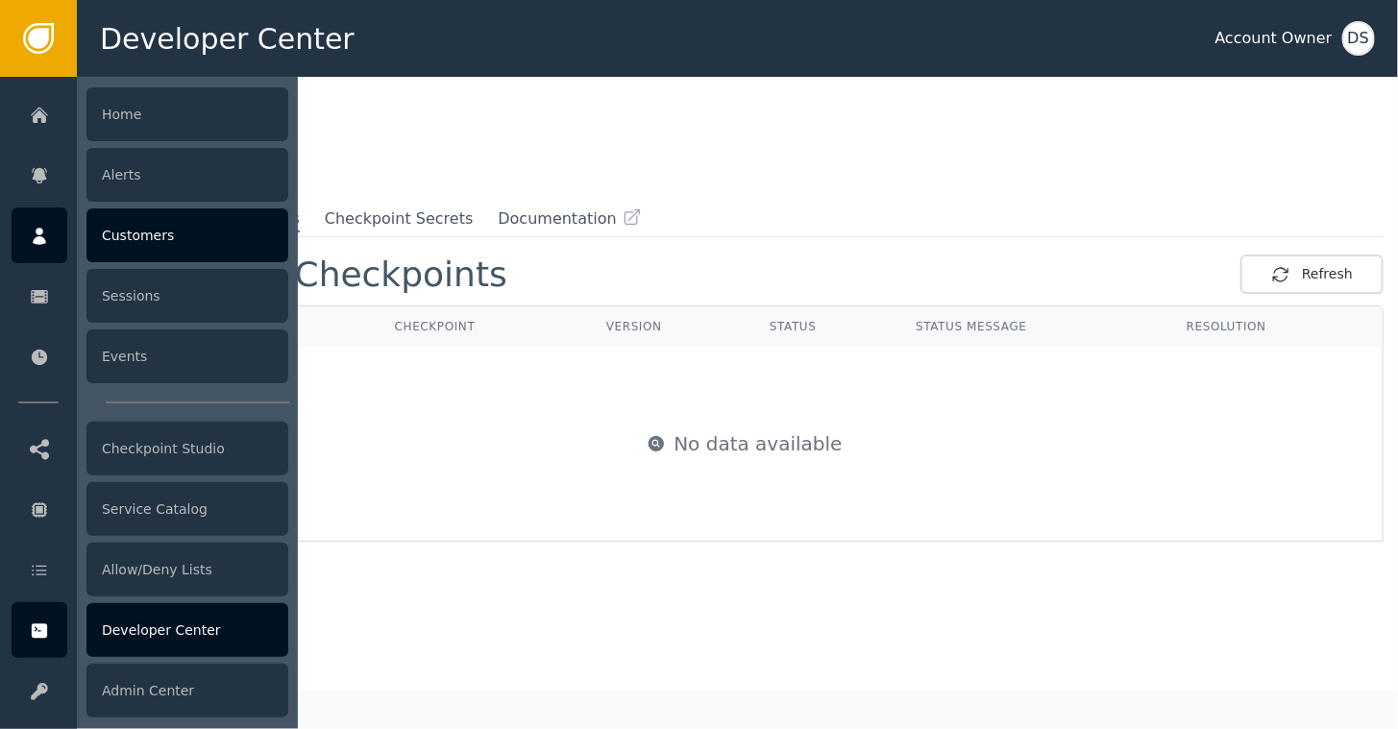
click at [127, 235] on div "Customers" at bounding box center [187, 235] width 202 height 54
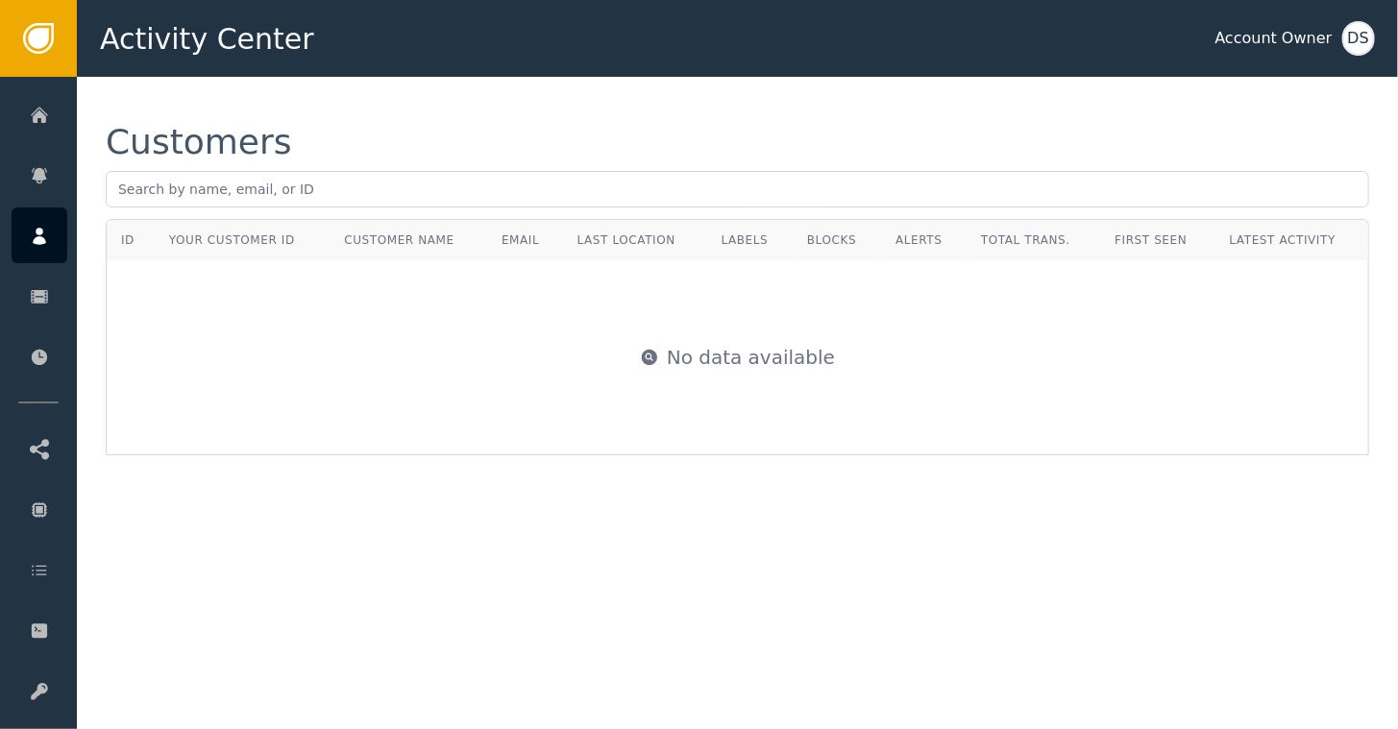
click at [380, 142] on div "Customers" at bounding box center [737, 142] width 1263 height 35
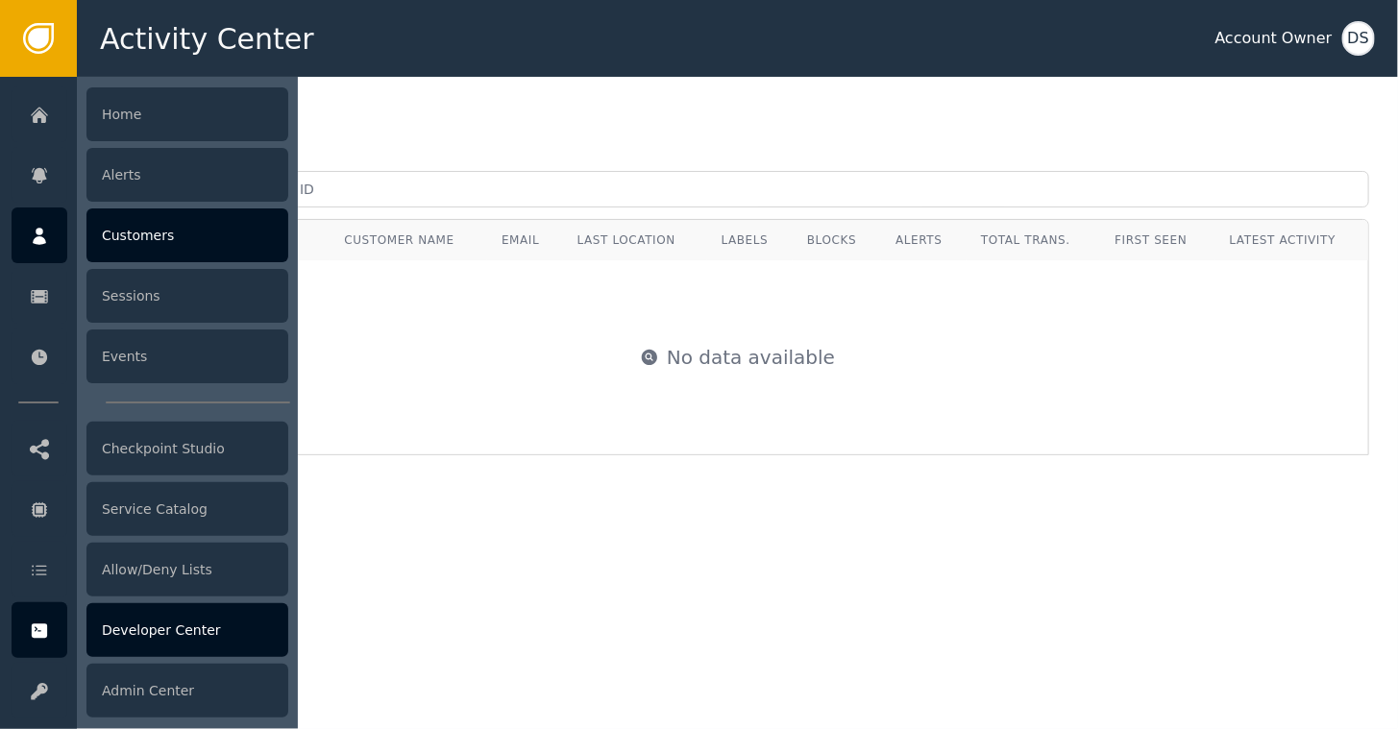
click at [148, 643] on div "Developer Center" at bounding box center [187, 630] width 202 height 54
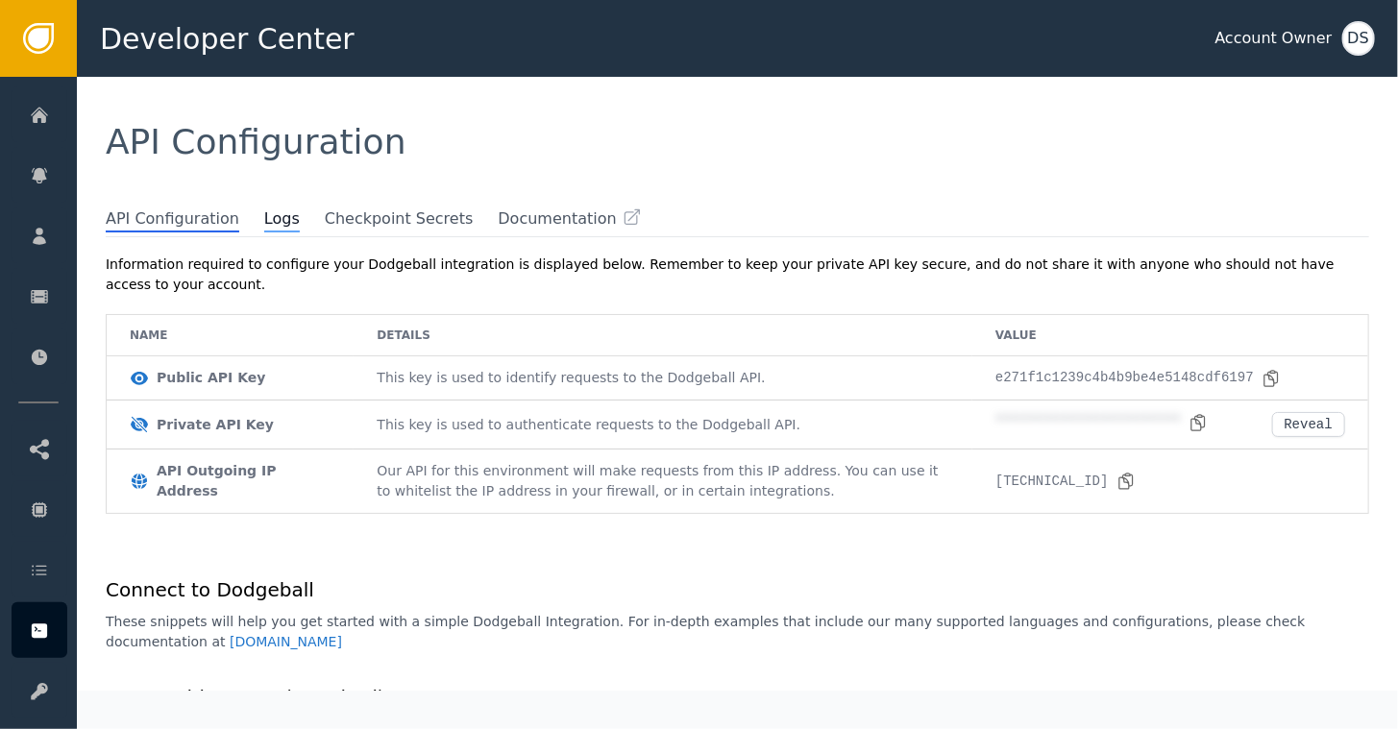
click at [264, 212] on span "Logs" at bounding box center [282, 219] width 36 height 25
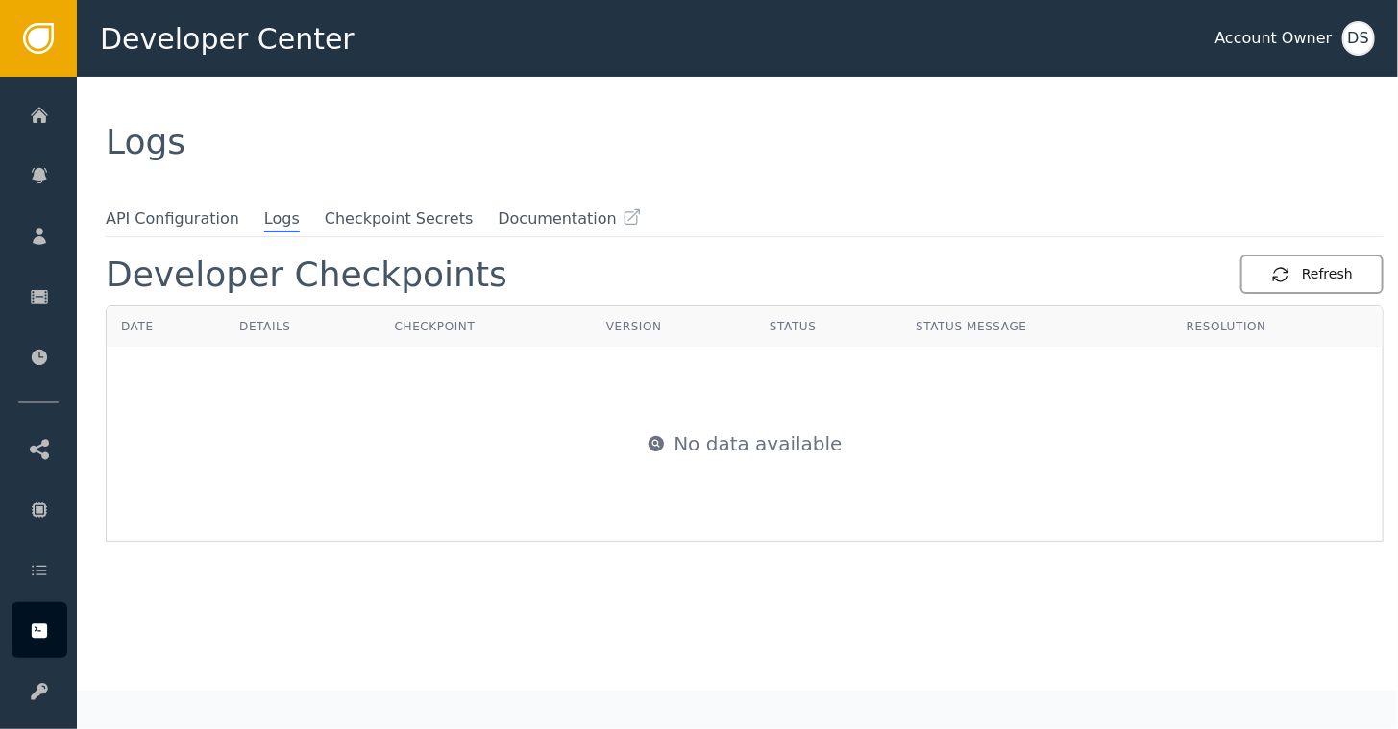
click at [1295, 274] on div "Refresh" at bounding box center [1312, 274] width 82 height 20
click at [1294, 265] on div "Refresh" at bounding box center [1312, 274] width 82 height 20
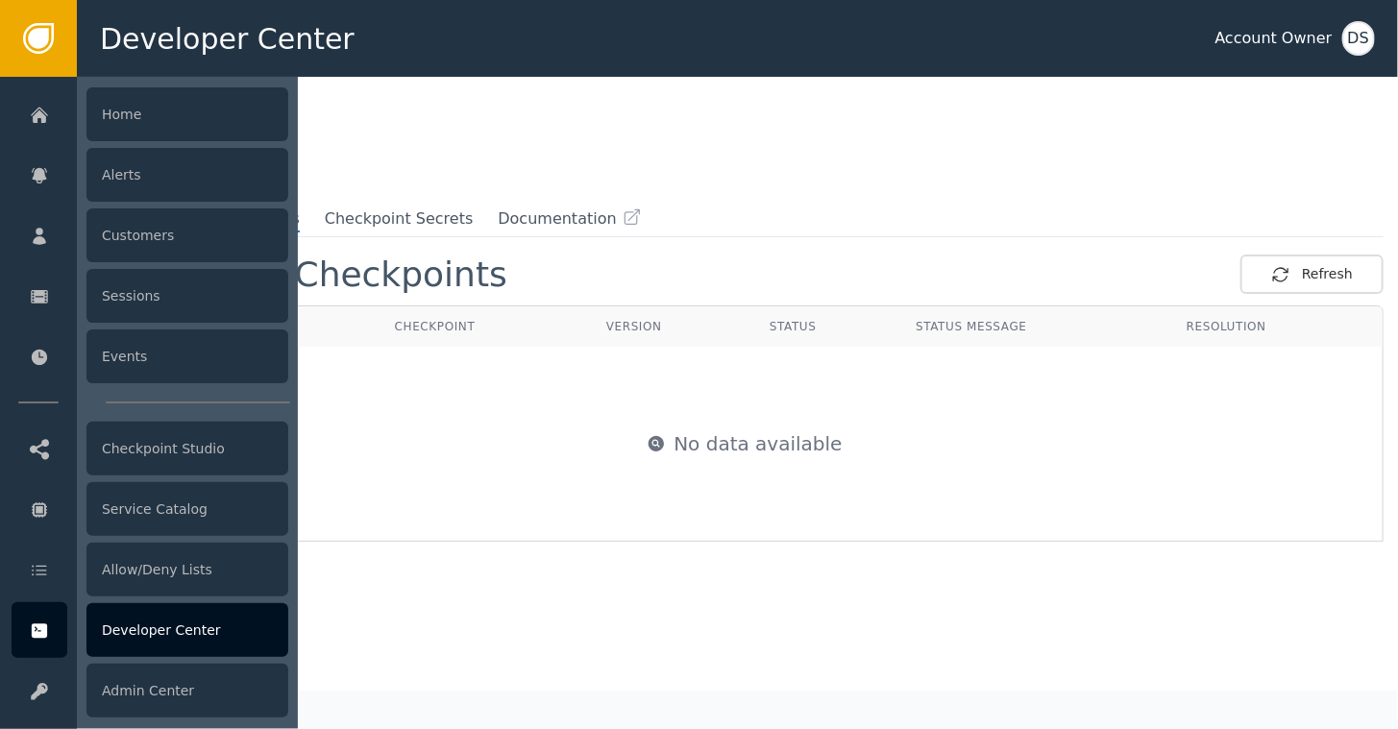
click at [142, 620] on div "Developer Center" at bounding box center [187, 630] width 202 height 54
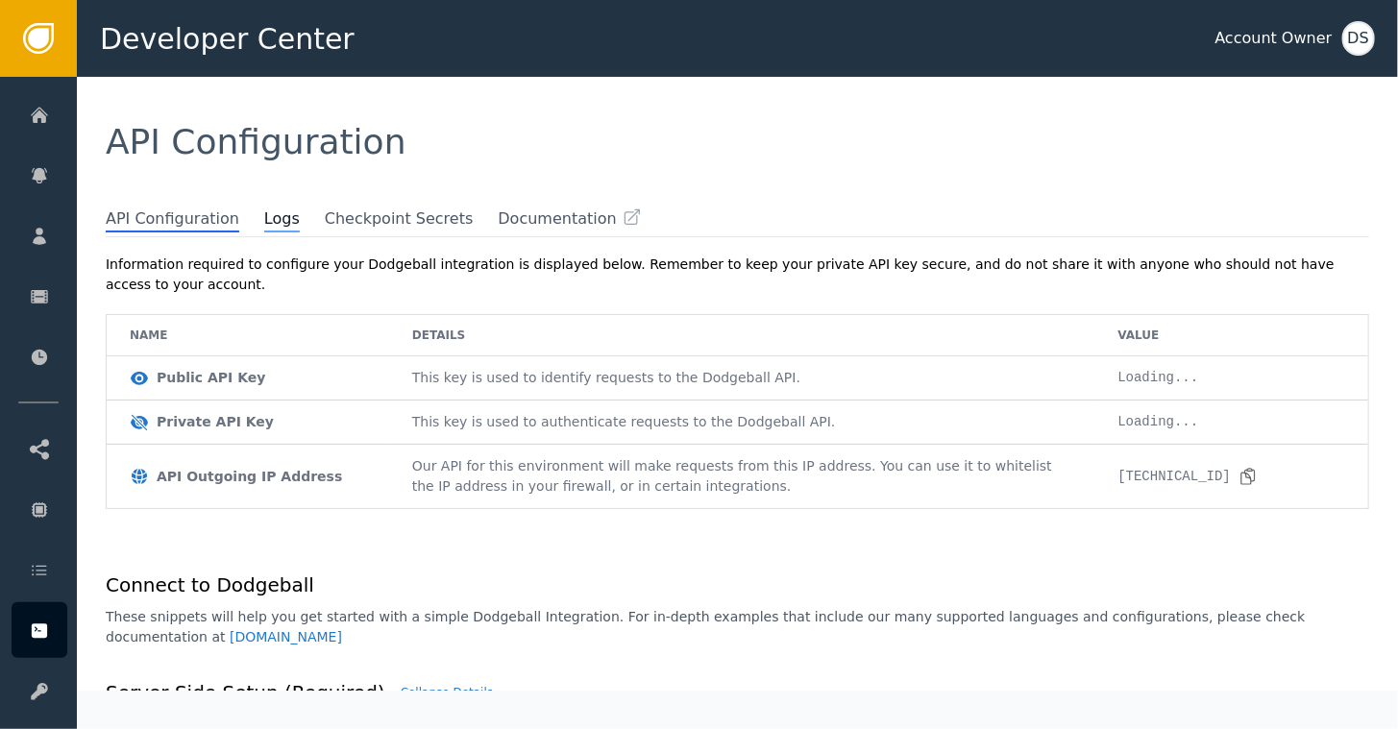
click at [264, 216] on span "Logs" at bounding box center [282, 219] width 36 height 25
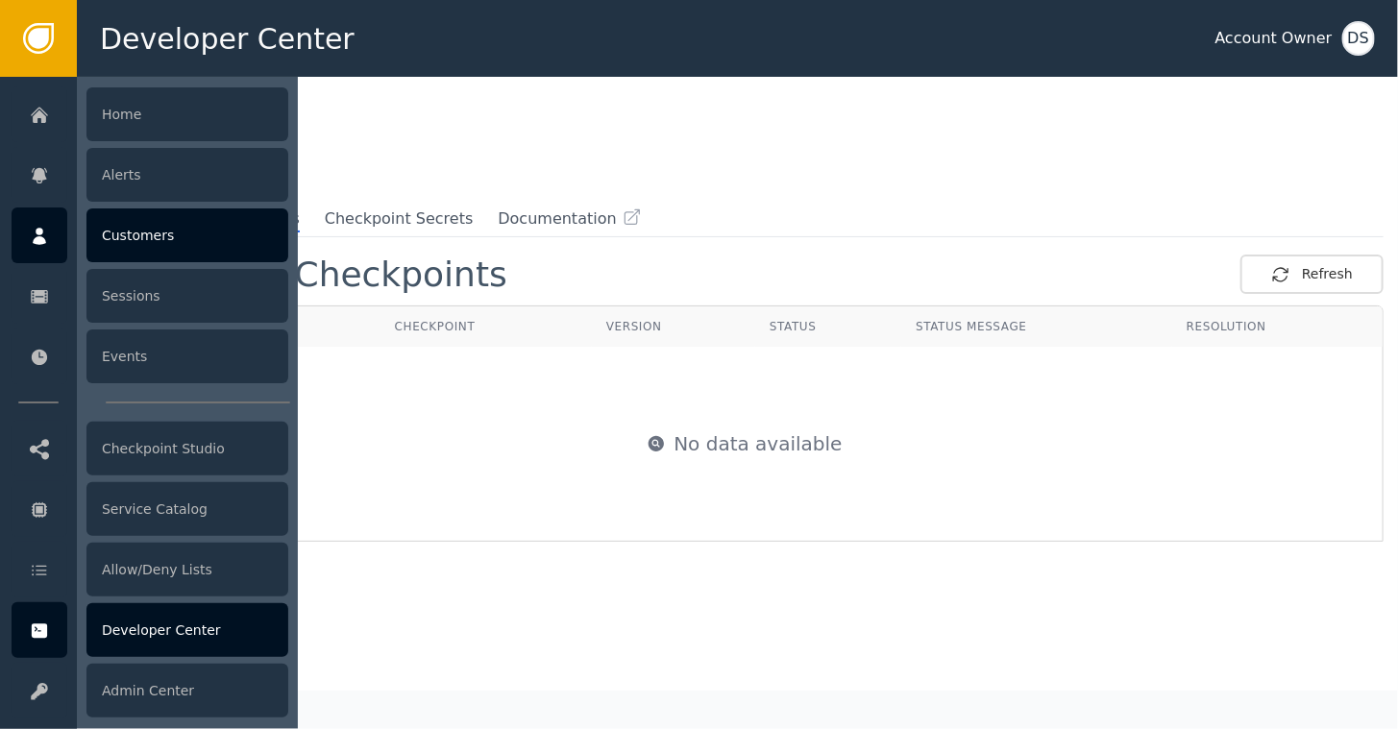
click at [147, 231] on div "Customers" at bounding box center [187, 235] width 202 height 54
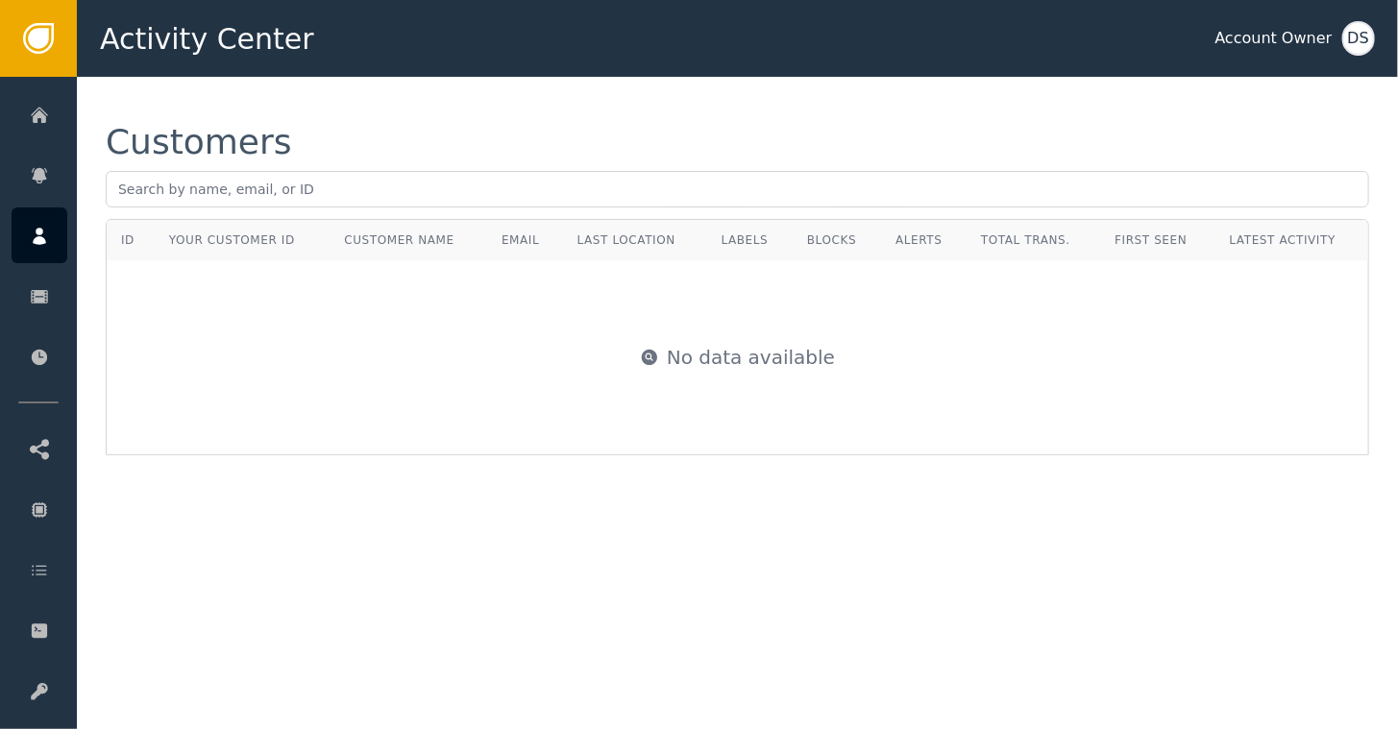
click at [319, 282] on div "No data available" at bounding box center [737, 357] width 1259 height 192
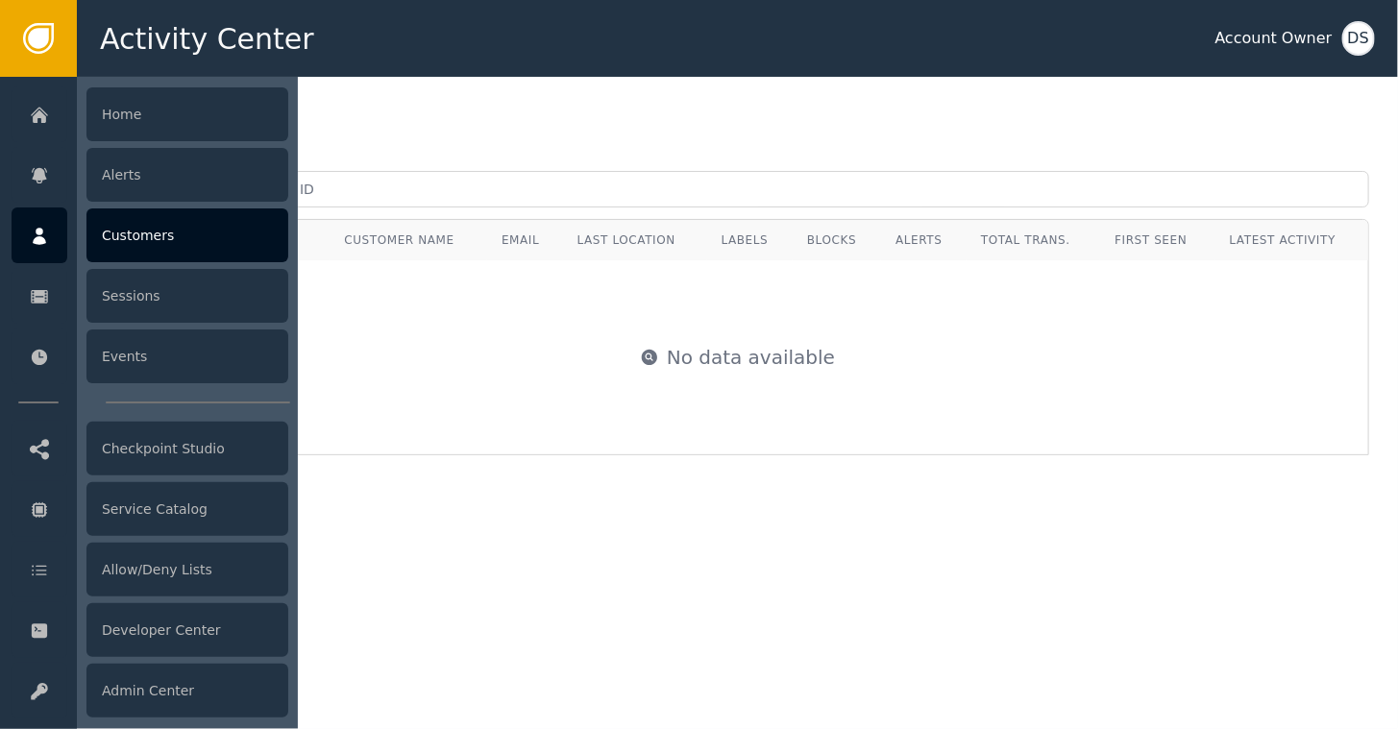
click at [146, 238] on div "Customers" at bounding box center [187, 235] width 202 height 54
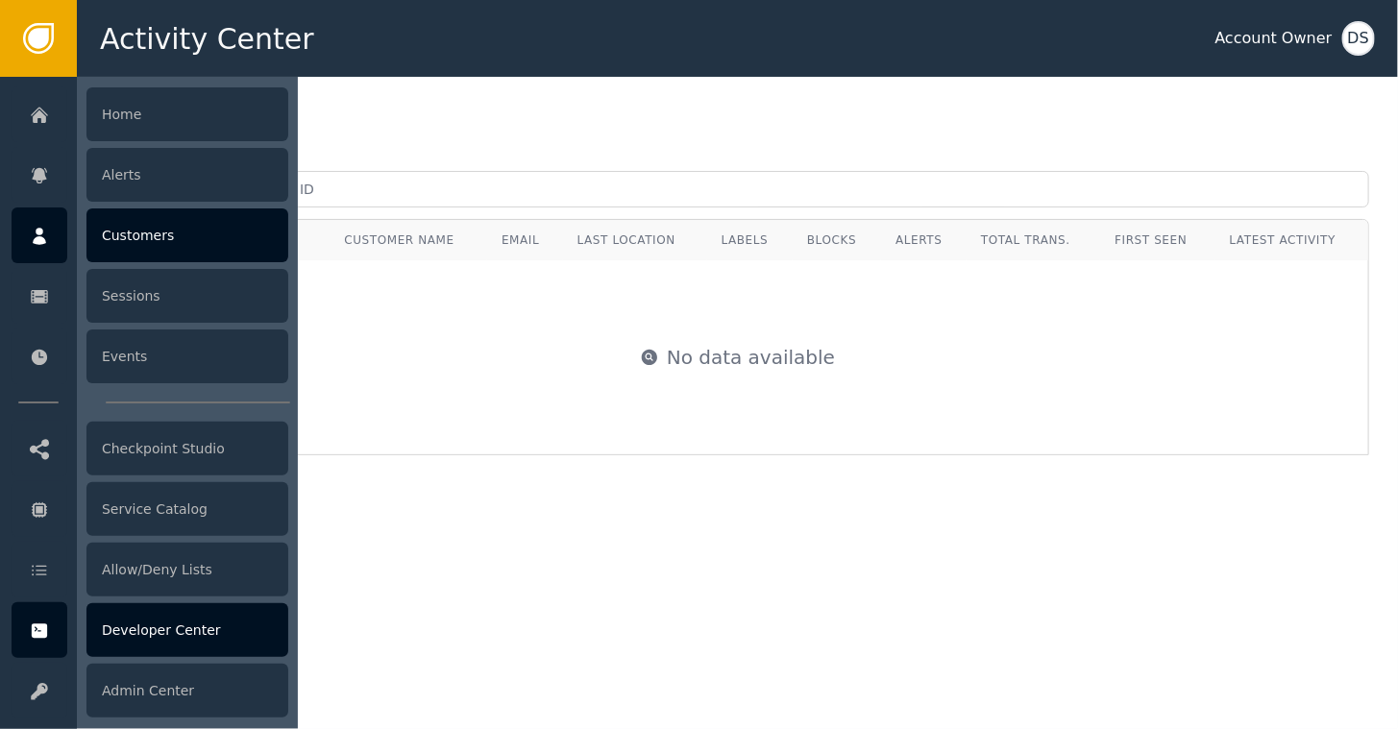
click at [166, 620] on div "Developer Center" at bounding box center [187, 630] width 202 height 54
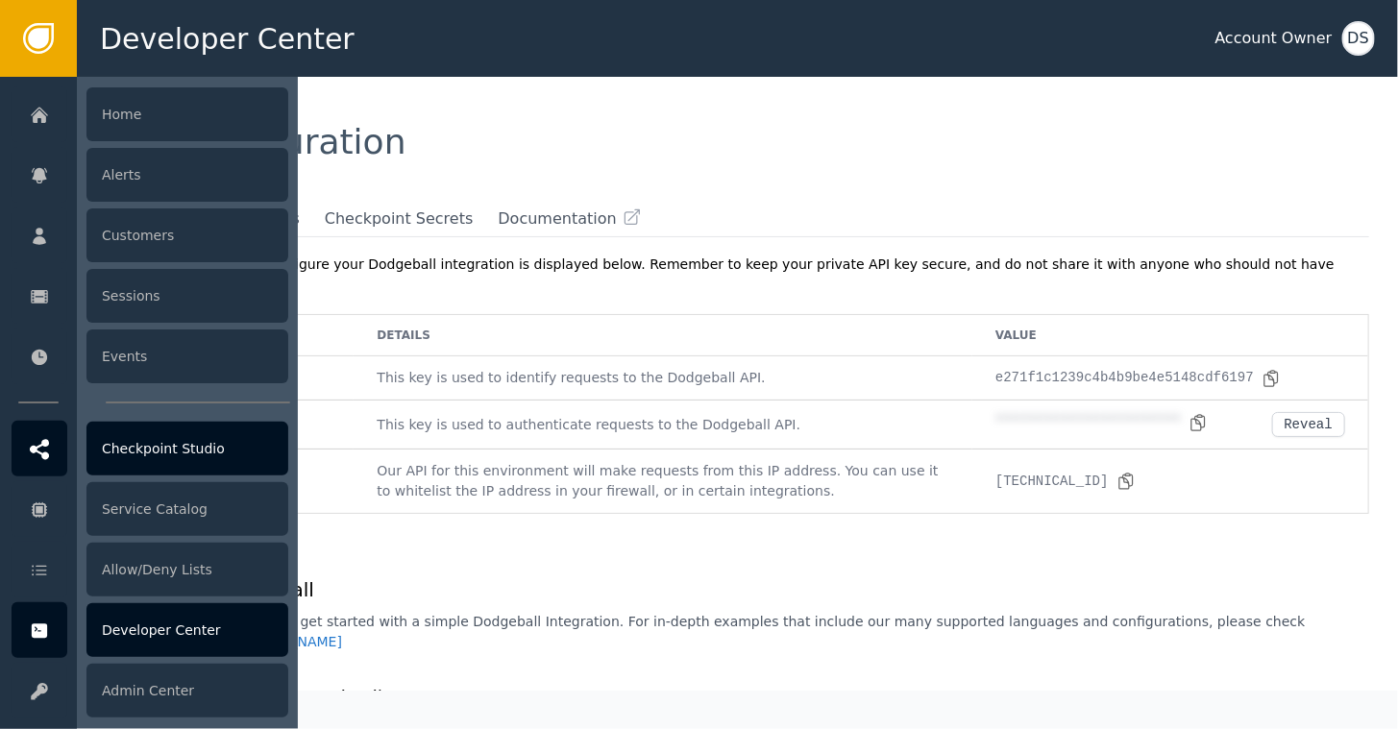
click at [174, 438] on div "Checkpoint Studio" at bounding box center [187, 449] width 202 height 54
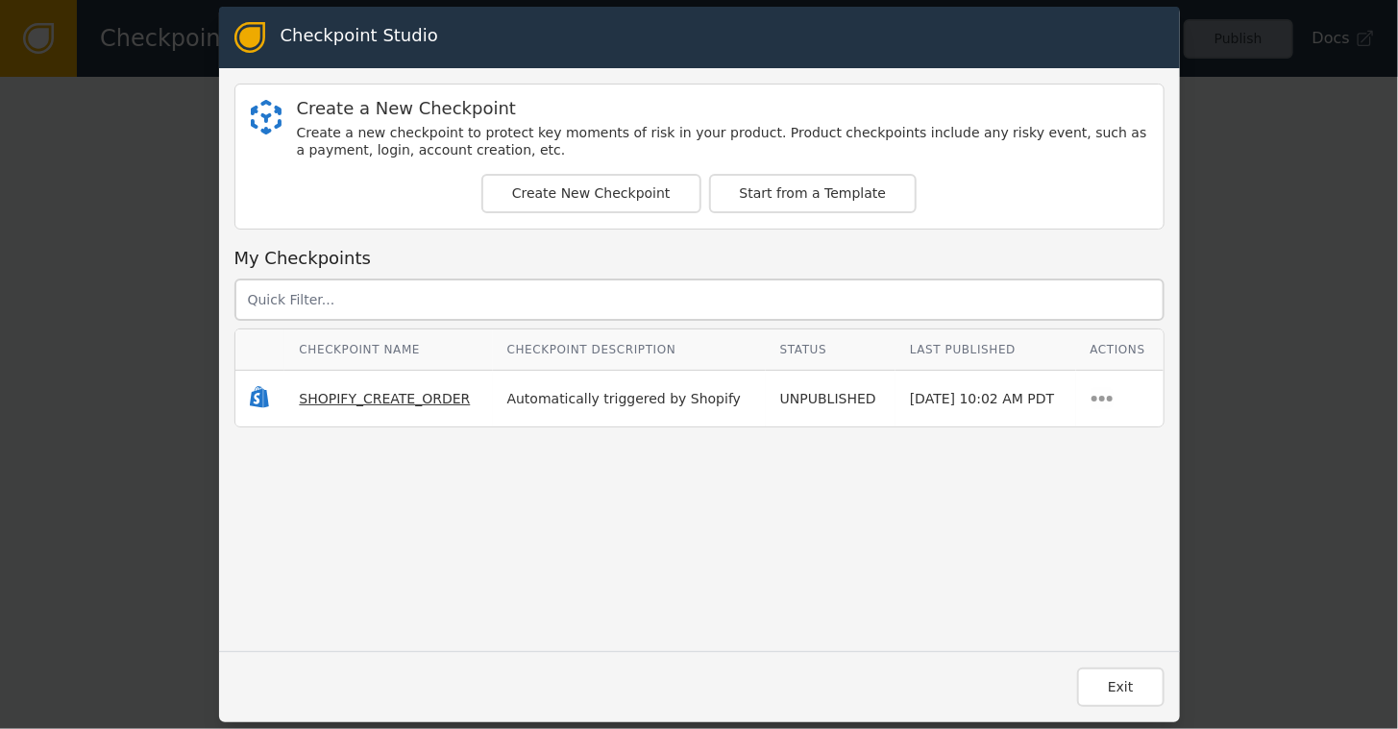
click at [361, 395] on span "SHOPIFY_CREATE_ORDER" at bounding box center [384, 398] width 171 height 15
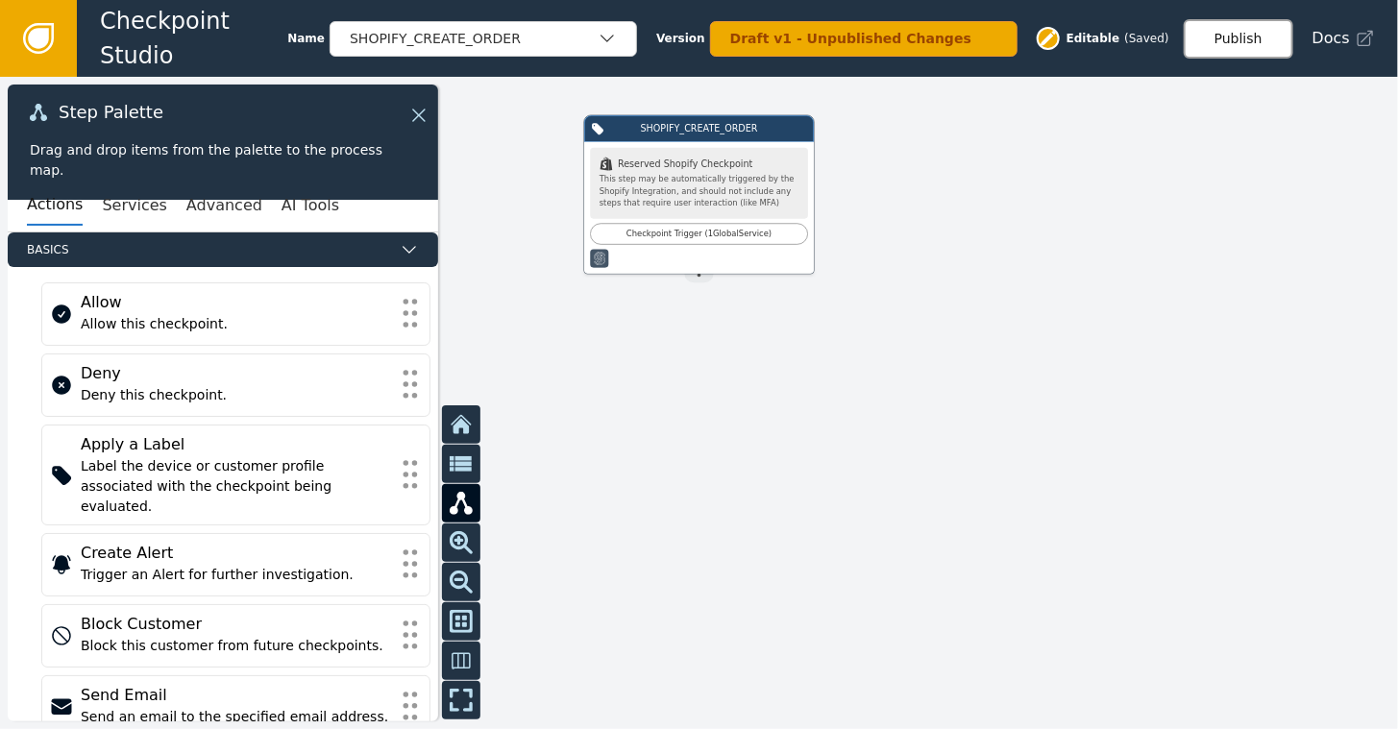
click at [1258, 32] on button "Publish" at bounding box center [1238, 38] width 110 height 39
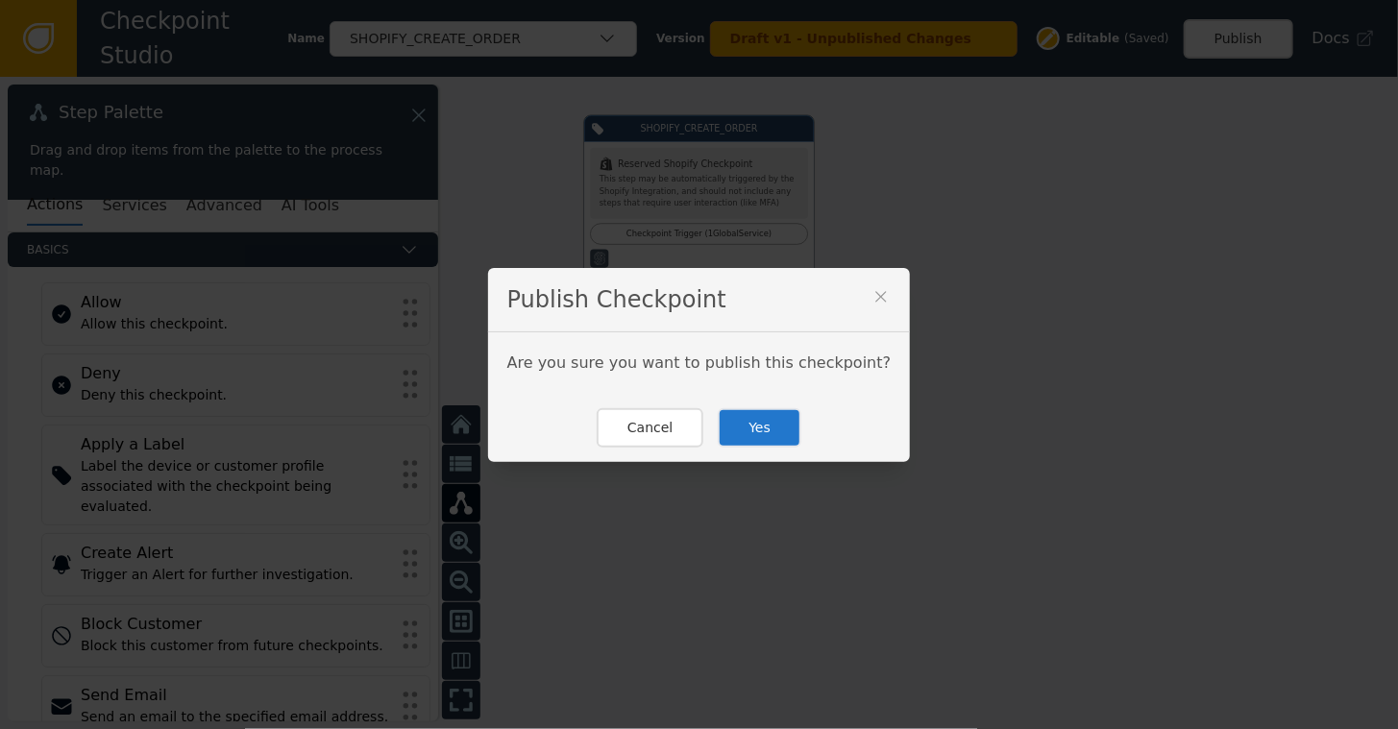
click at [751, 430] on button "Yes" at bounding box center [760, 427] width 84 height 39
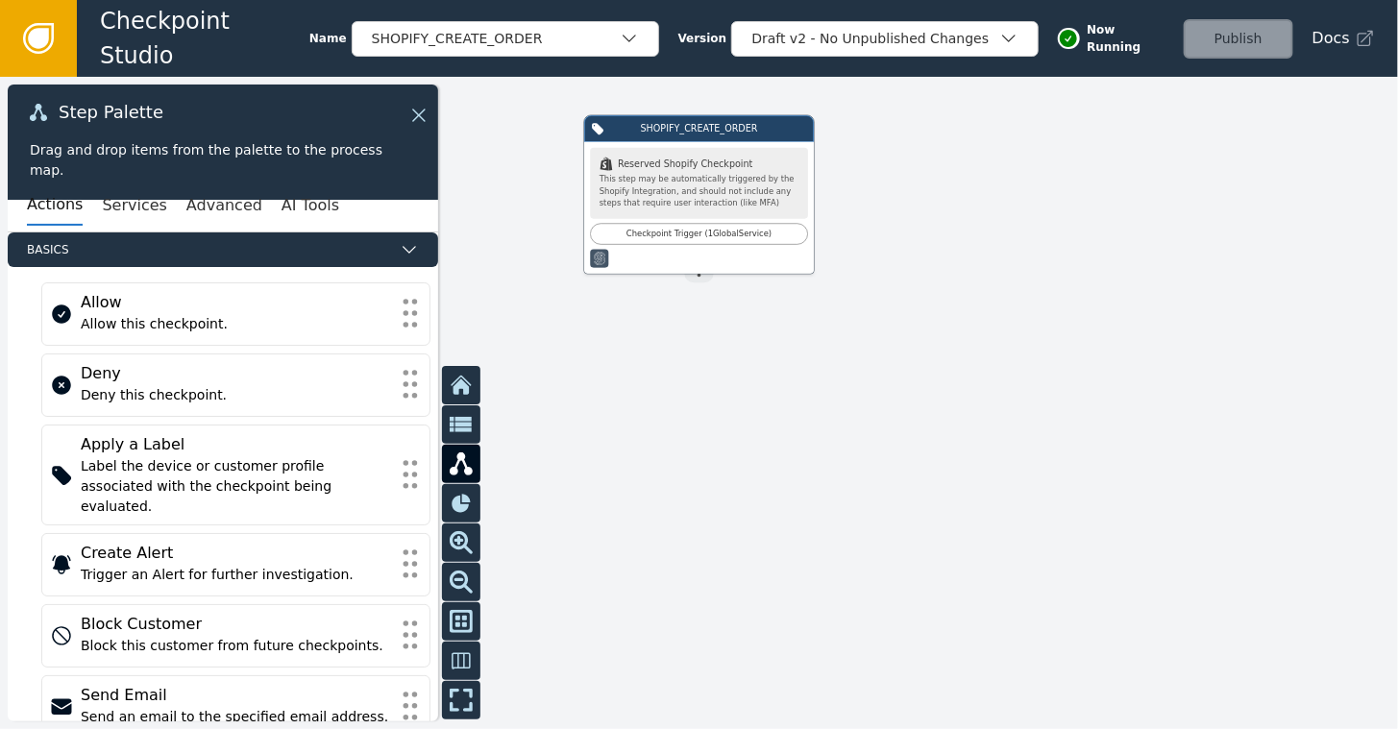
click at [36, 28] on icon at bounding box center [38, 38] width 21 height 21
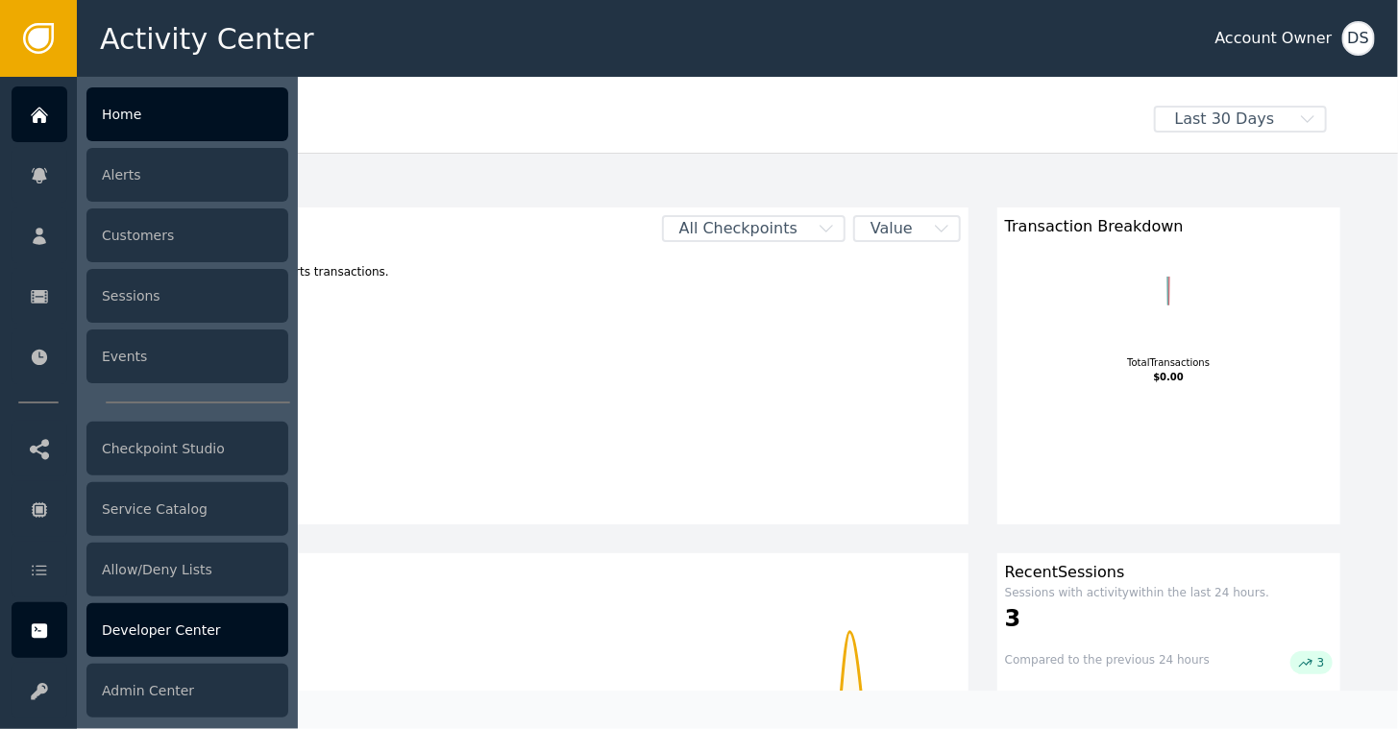
click at [143, 628] on div "Developer Center" at bounding box center [187, 630] width 202 height 54
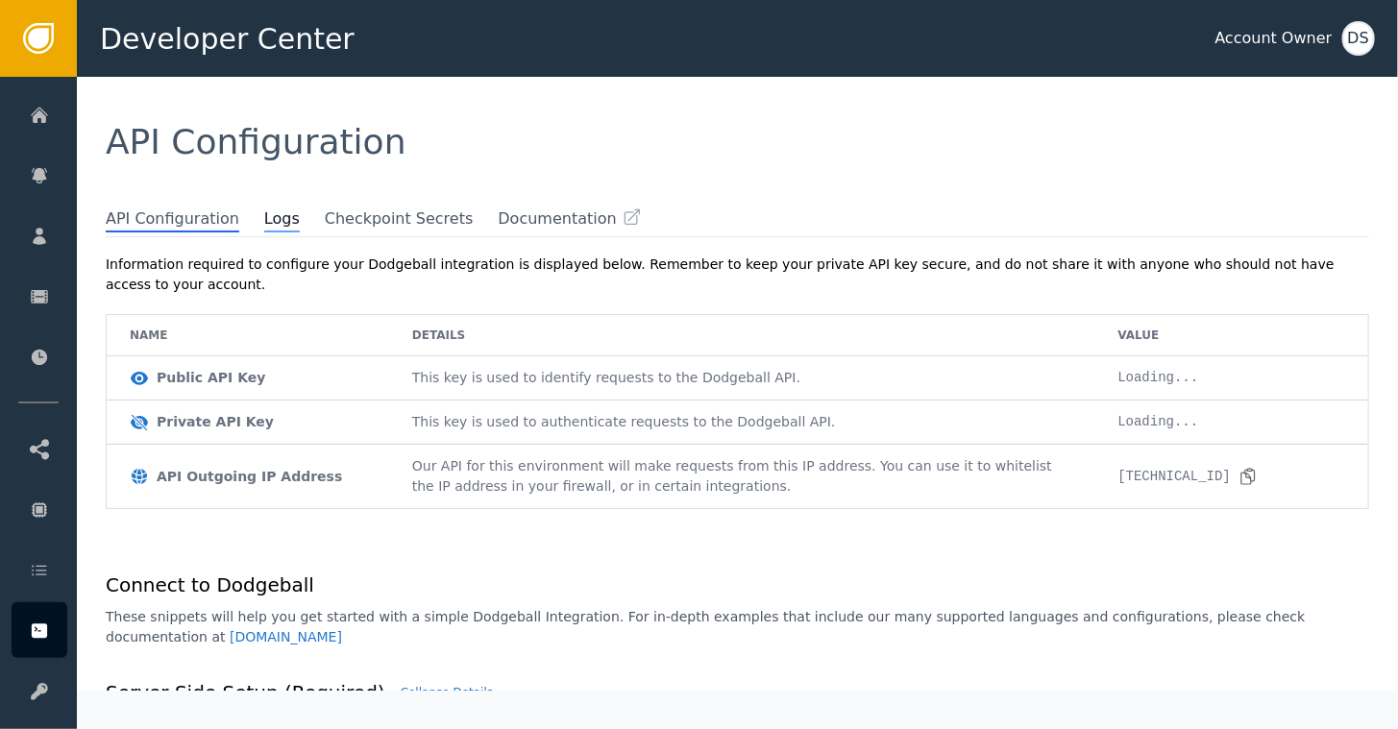
click at [264, 224] on span "Logs" at bounding box center [282, 219] width 36 height 25
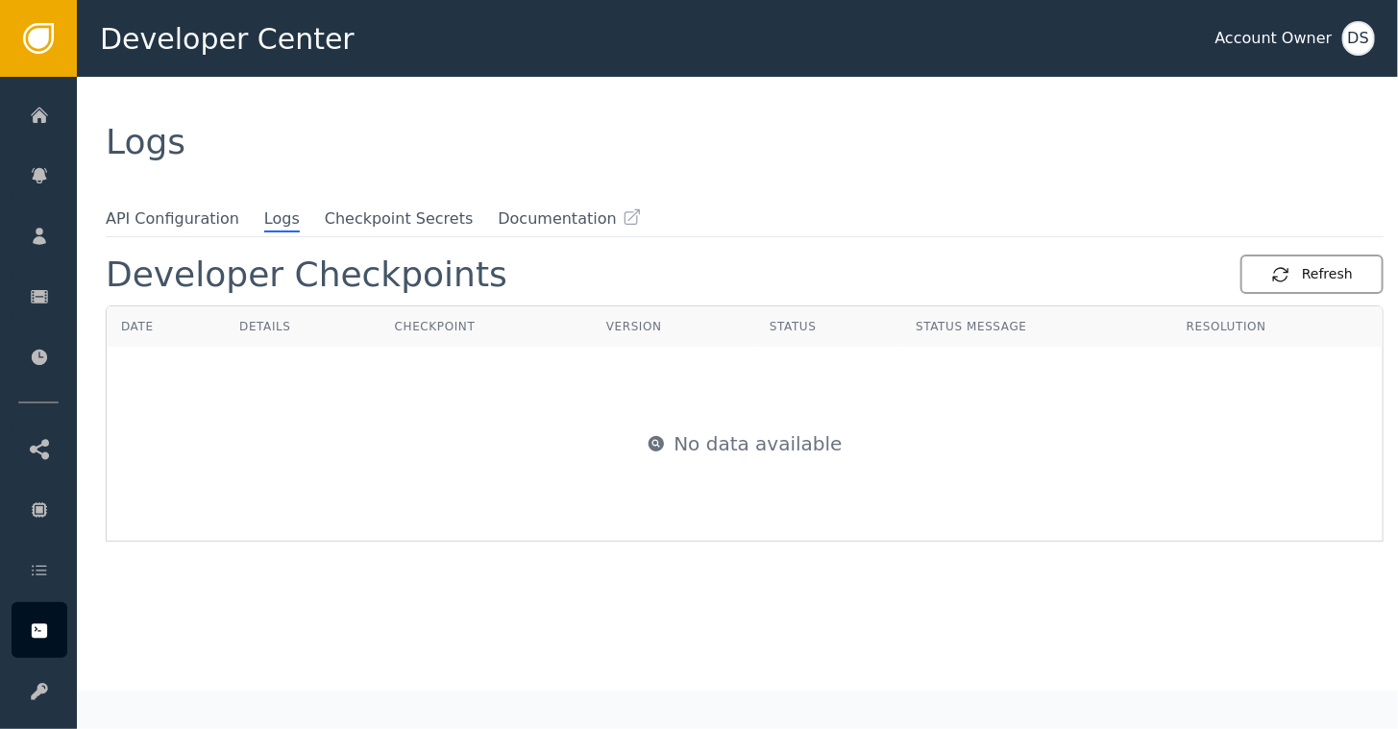
click at [1298, 277] on div "Refresh" at bounding box center [1312, 274] width 82 height 20
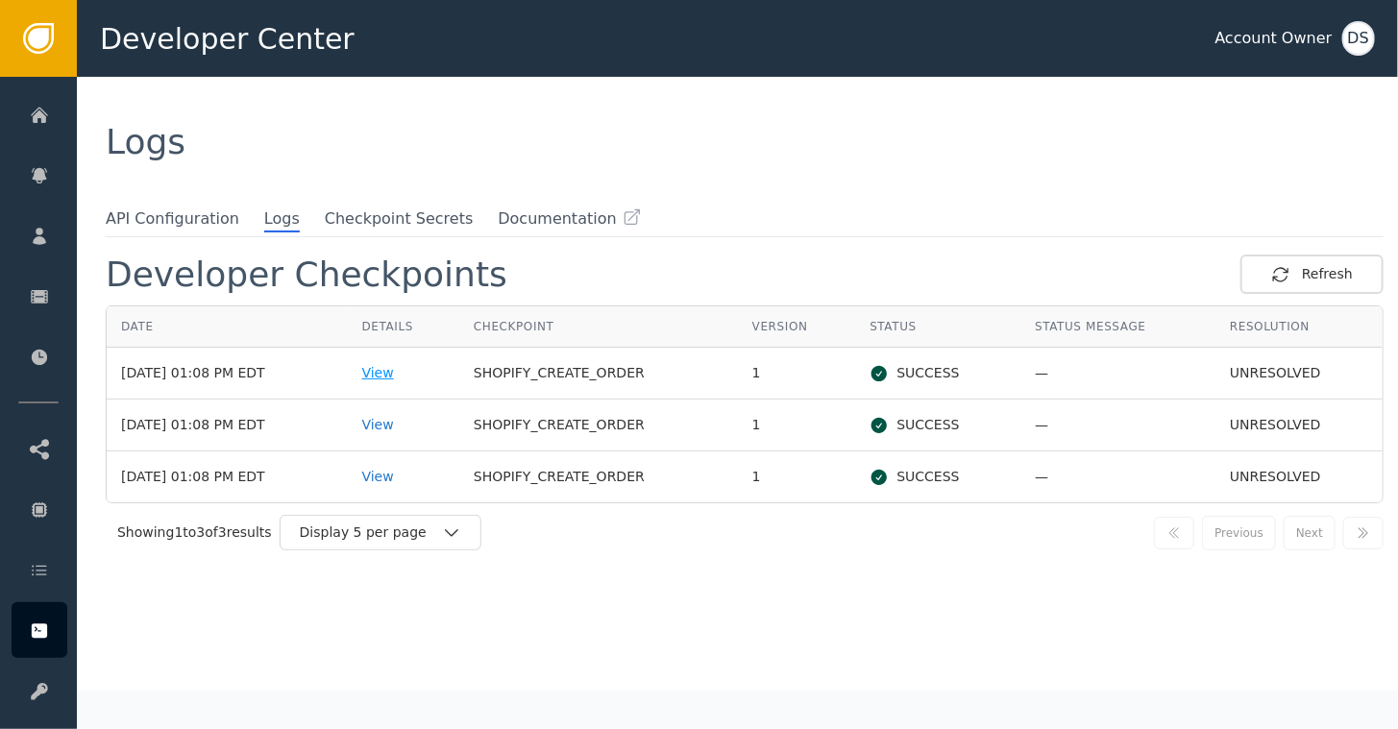
click at [405, 370] on div "View" at bounding box center [403, 373] width 83 height 20
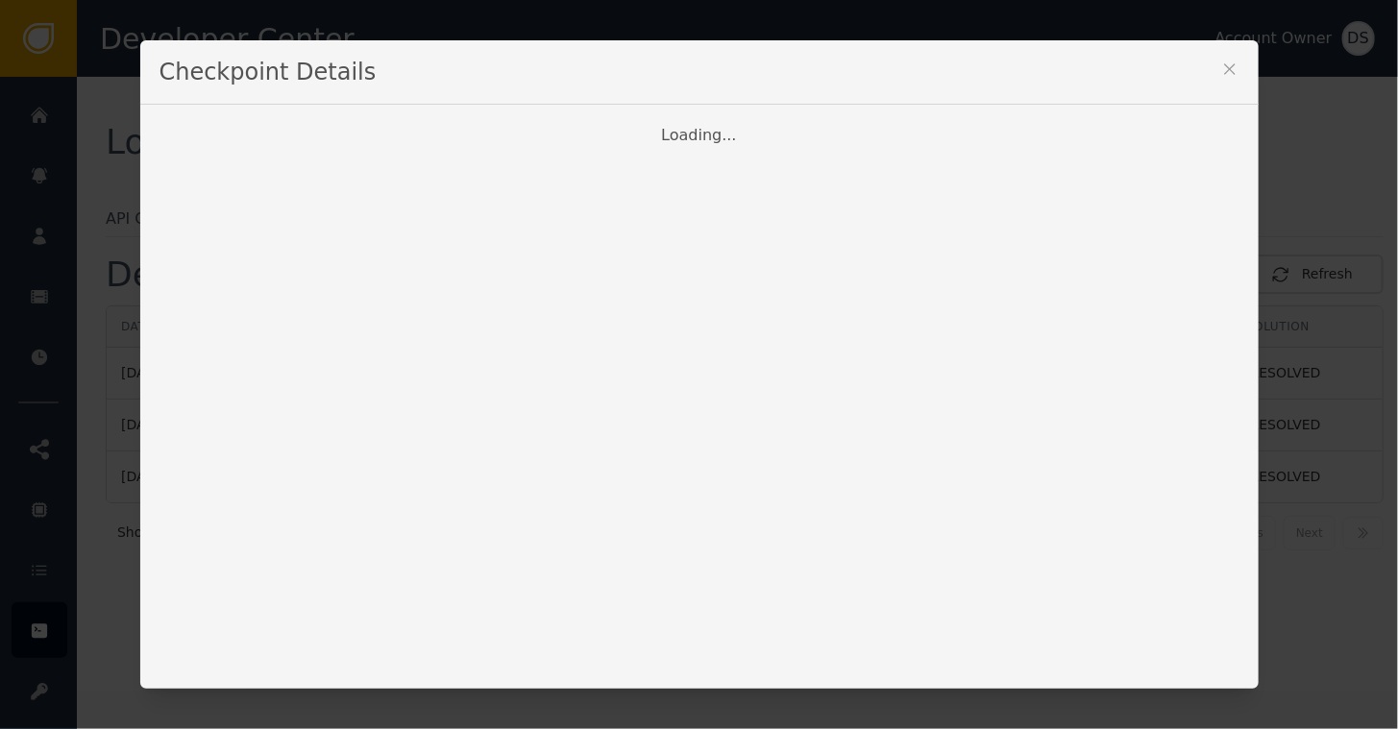
click at [1227, 66] on icon at bounding box center [1229, 69] width 19 height 19
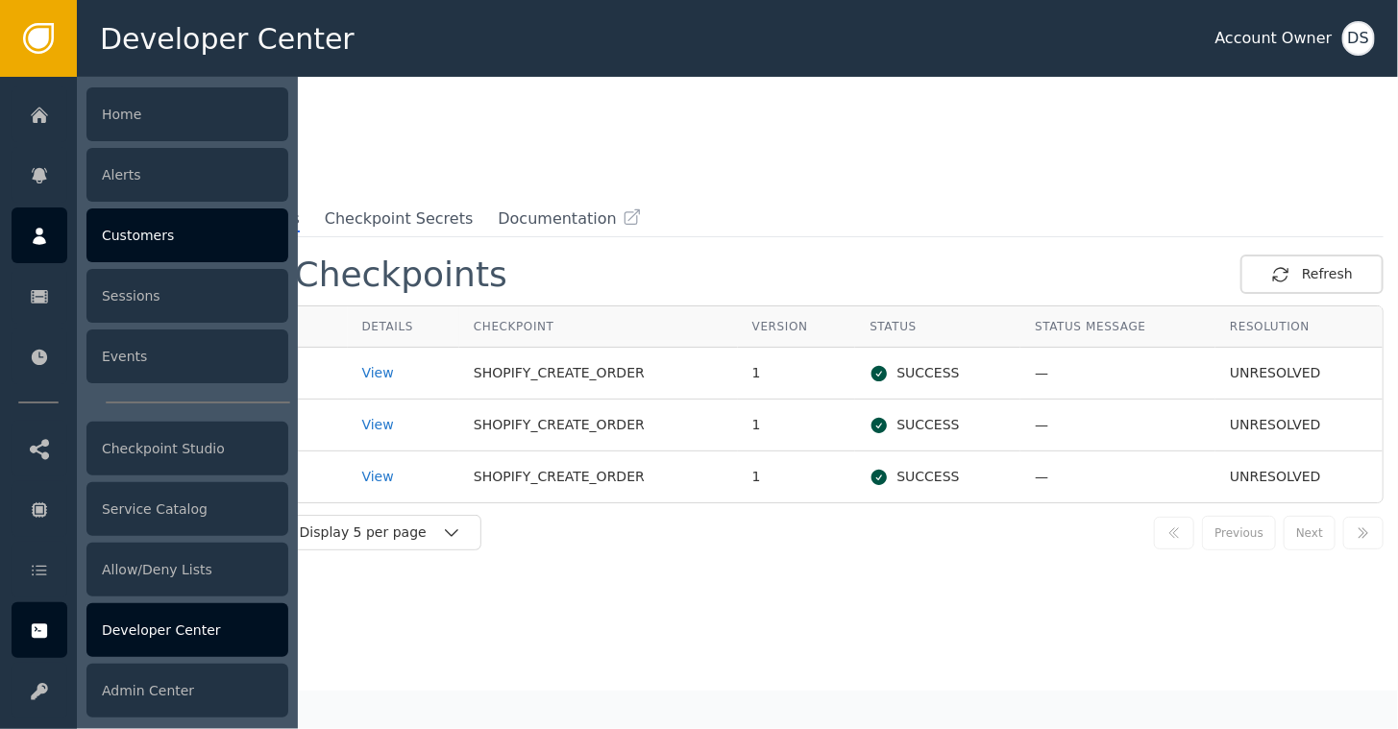
click at [140, 238] on div "Customers" at bounding box center [187, 235] width 202 height 54
